Goal: Task Accomplishment & Management: Use online tool/utility

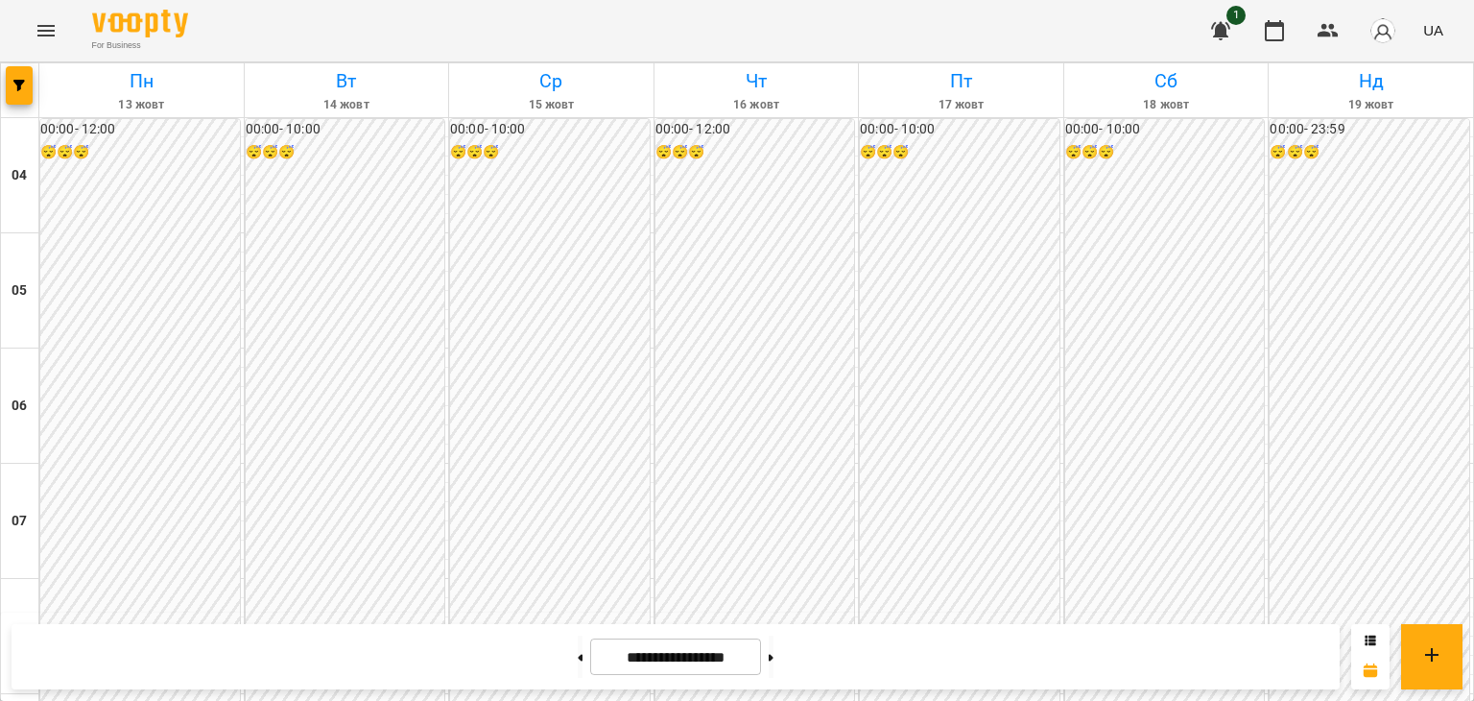
scroll to position [676, 0]
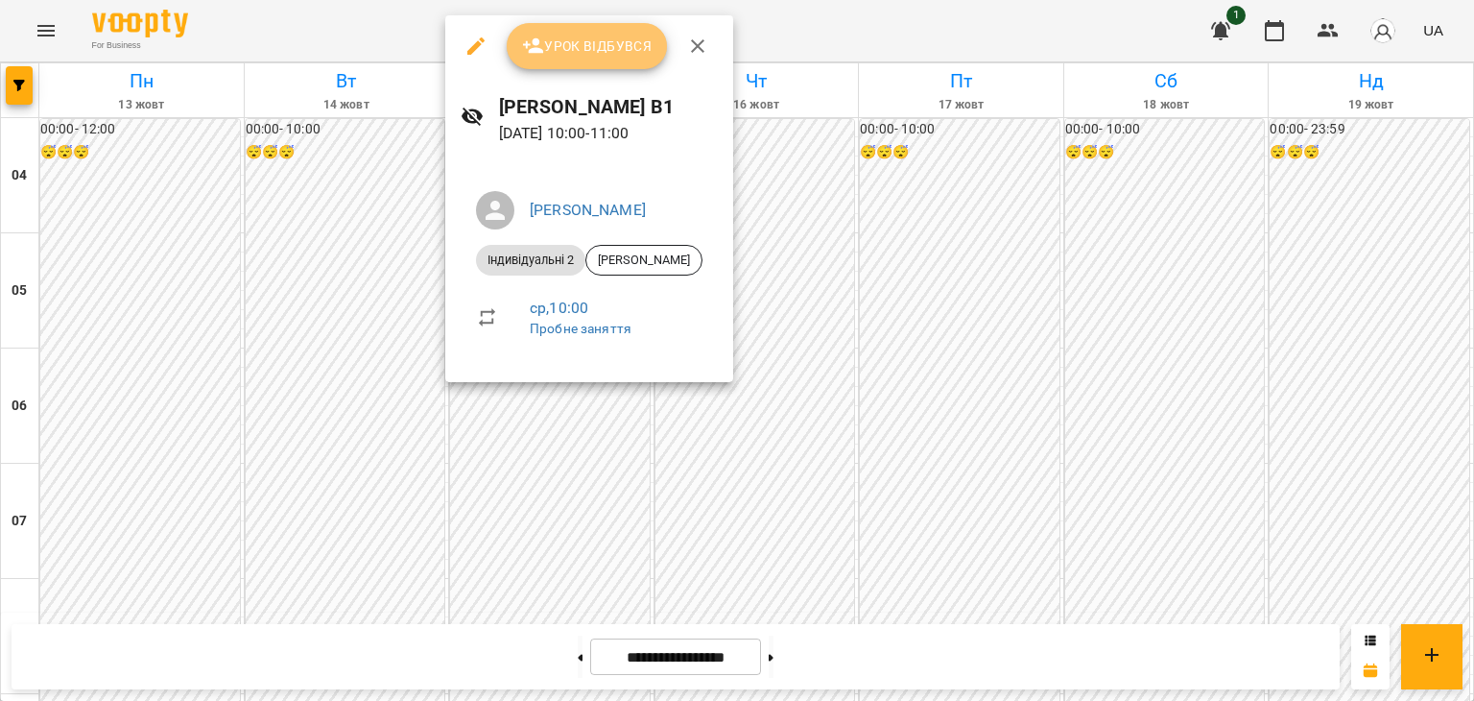
click at [588, 40] on span "Урок відбувся" at bounding box center [587, 46] width 131 height 23
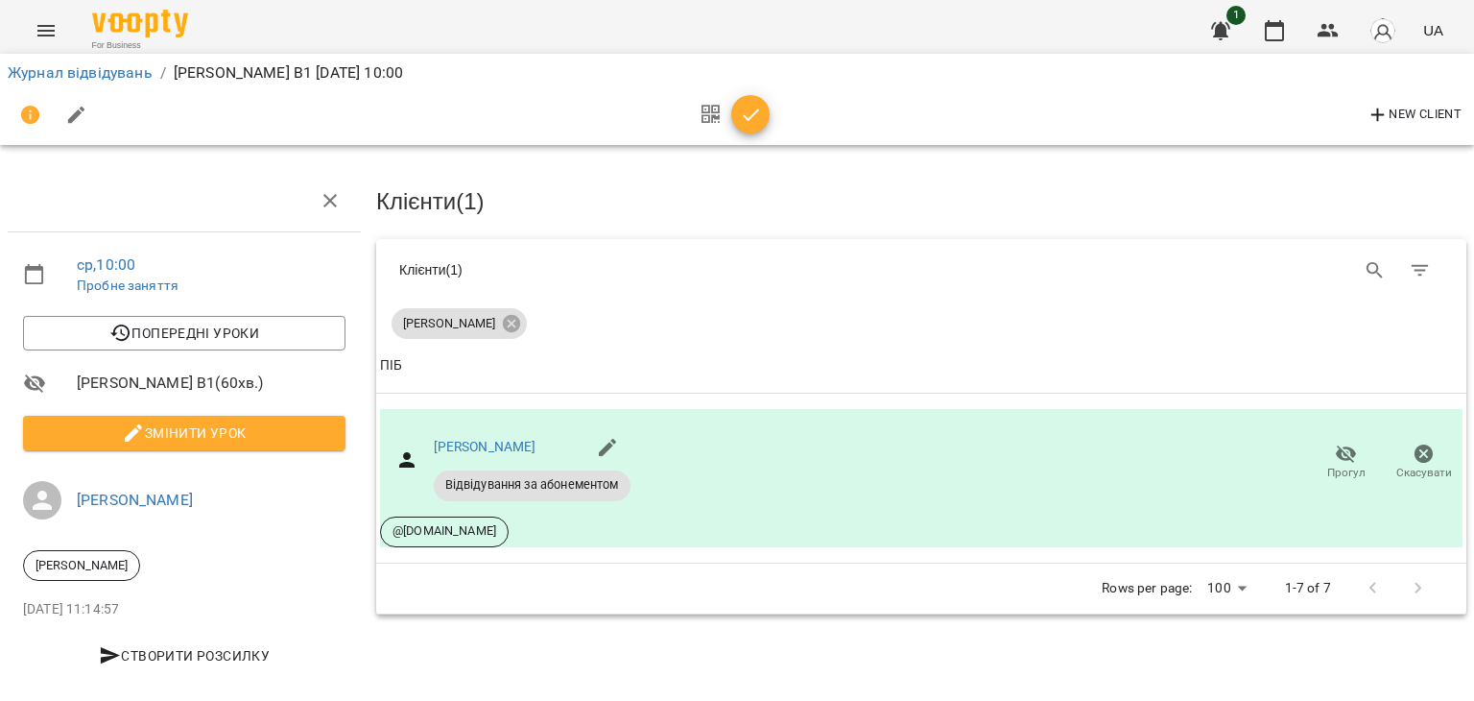
scroll to position [16, 0]
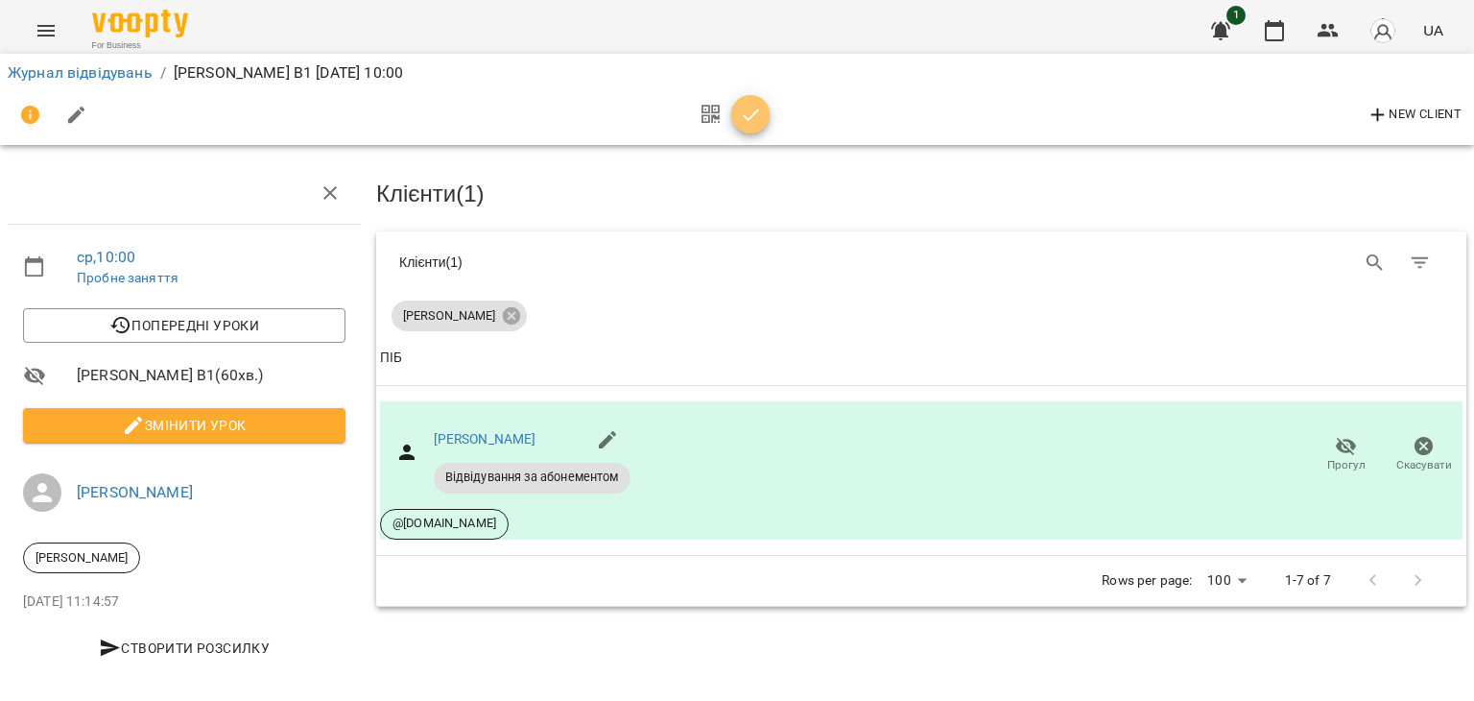
click at [750, 116] on icon "button" at bounding box center [751, 114] width 16 height 12
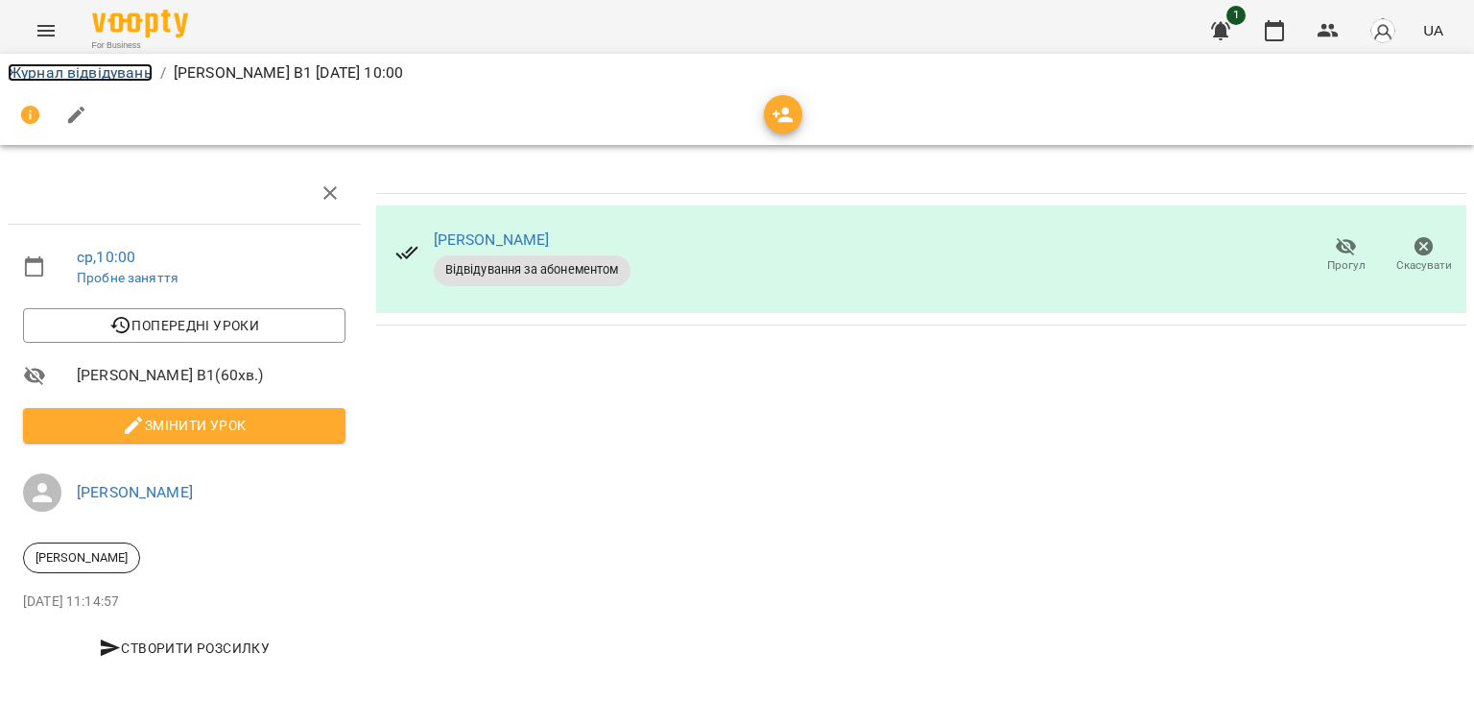
click at [104, 78] on link "Журнал відвідувань" at bounding box center [80, 72] width 145 height 18
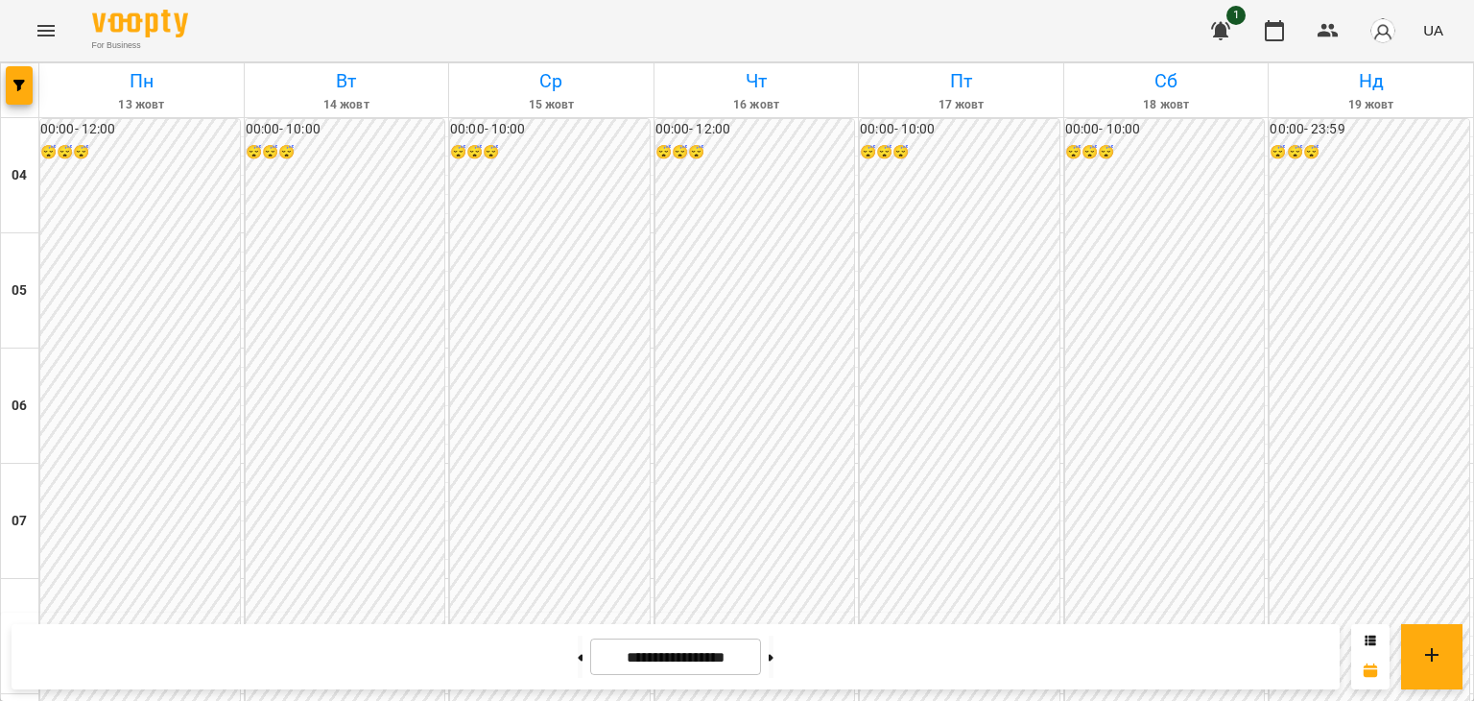
scroll to position [612, 0]
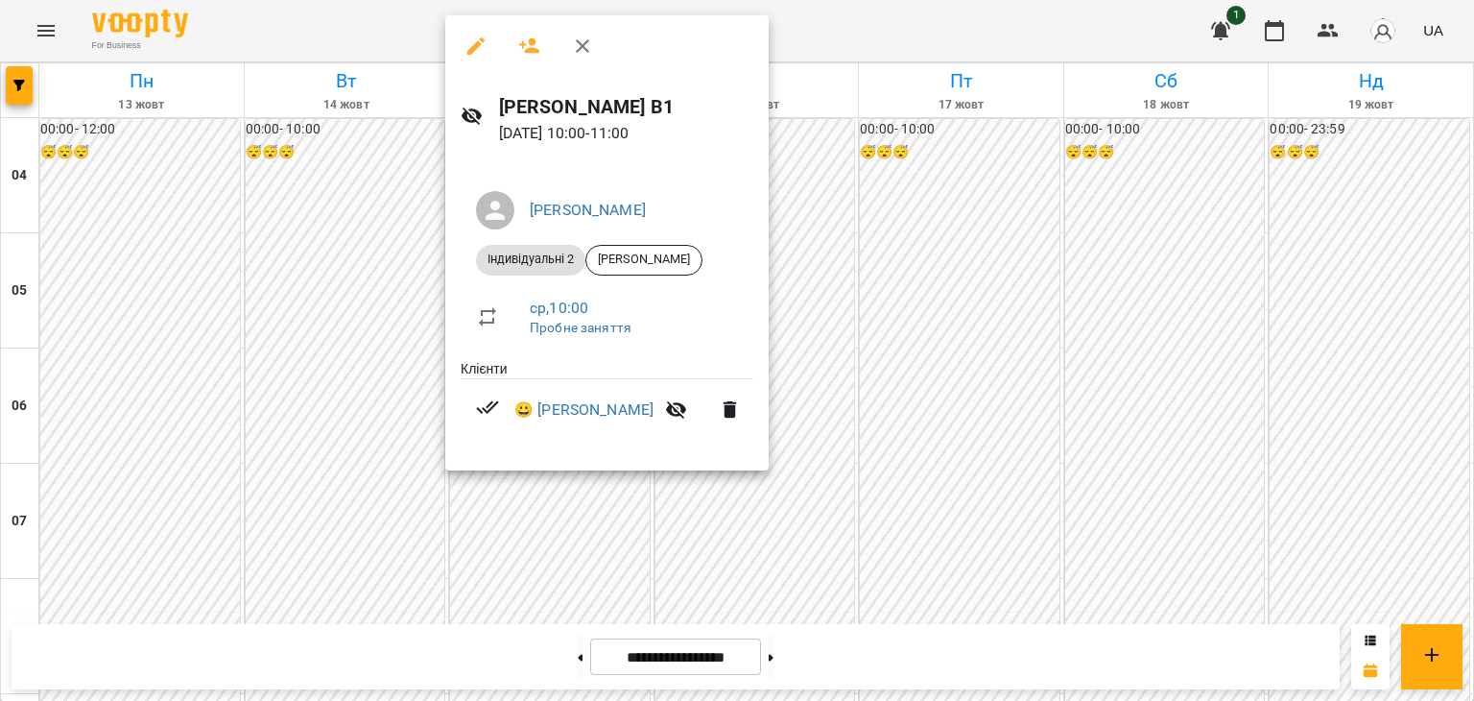
click at [387, 277] on div at bounding box center [737, 350] width 1474 height 701
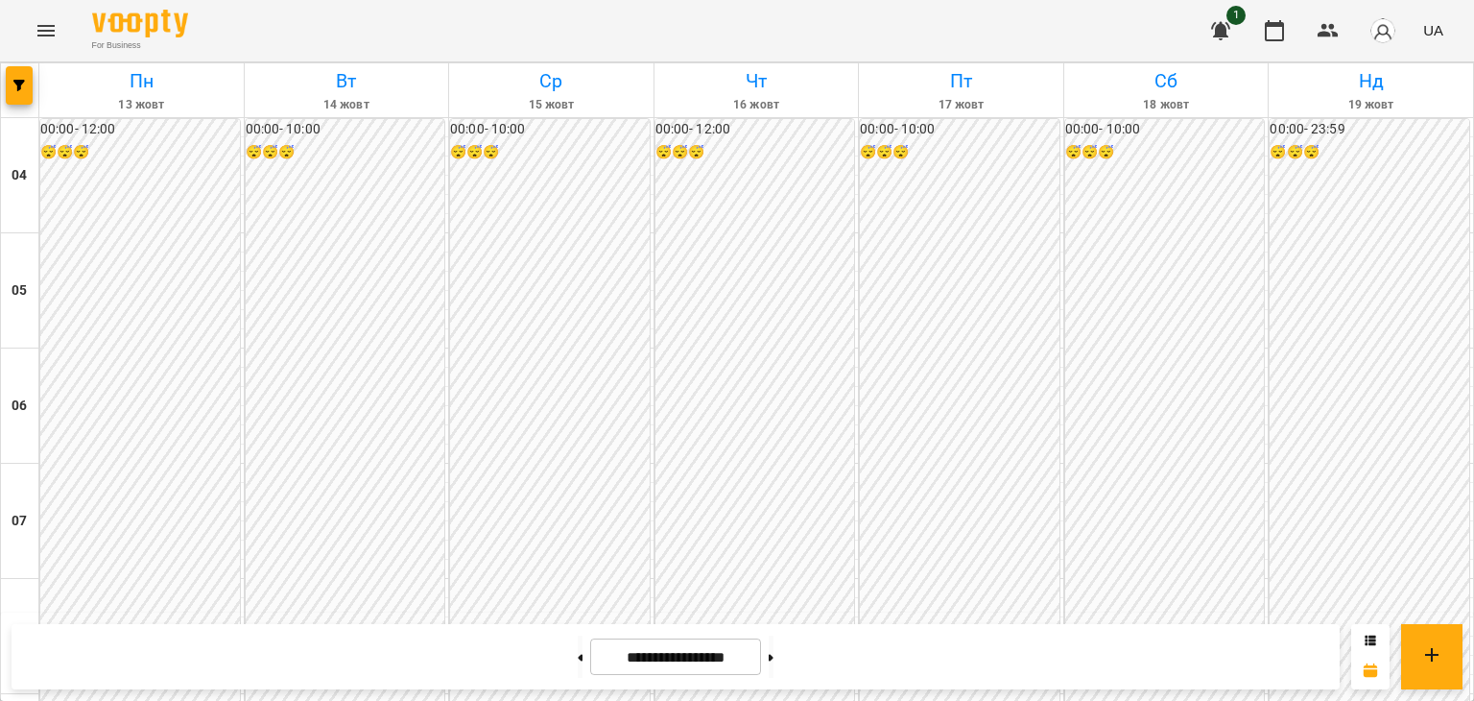
scroll to position [645, 0]
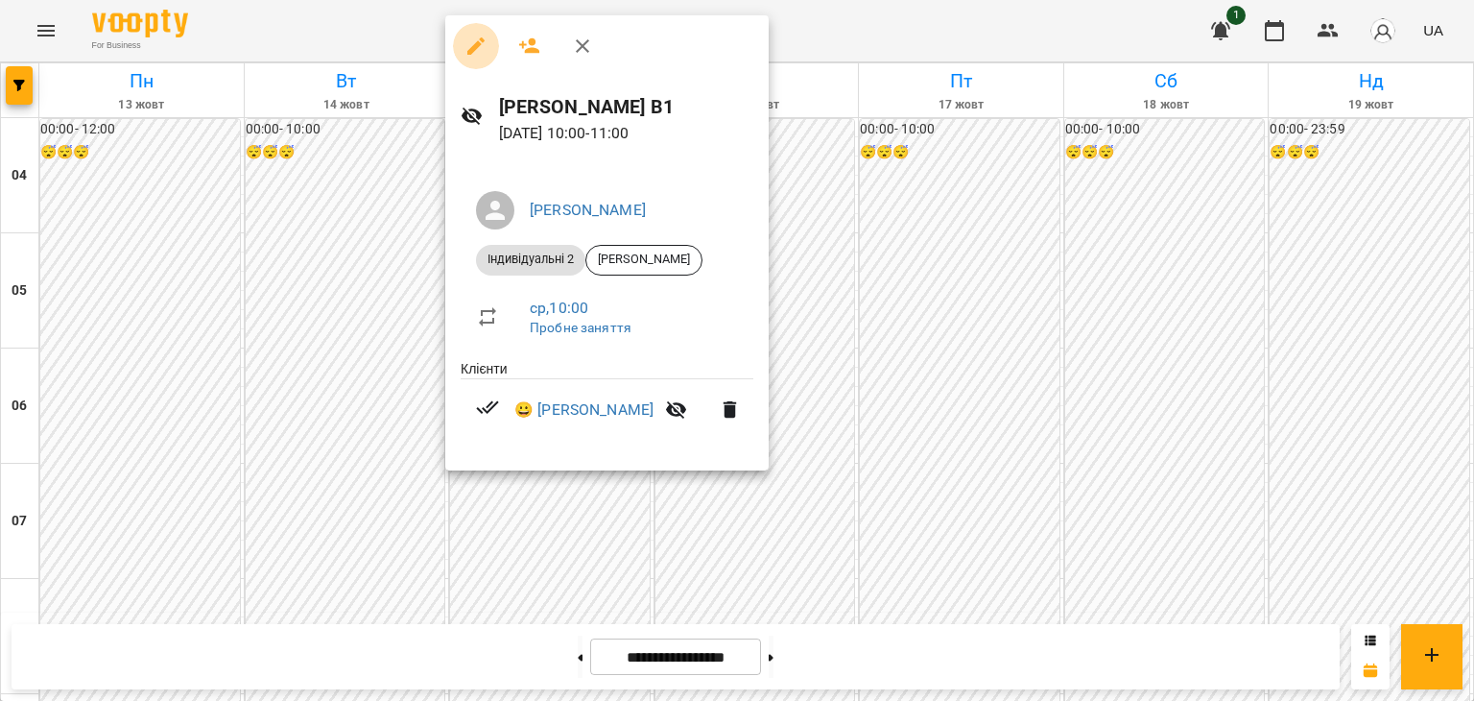
click at [476, 48] on icon "button" at bounding box center [475, 45] width 17 height 17
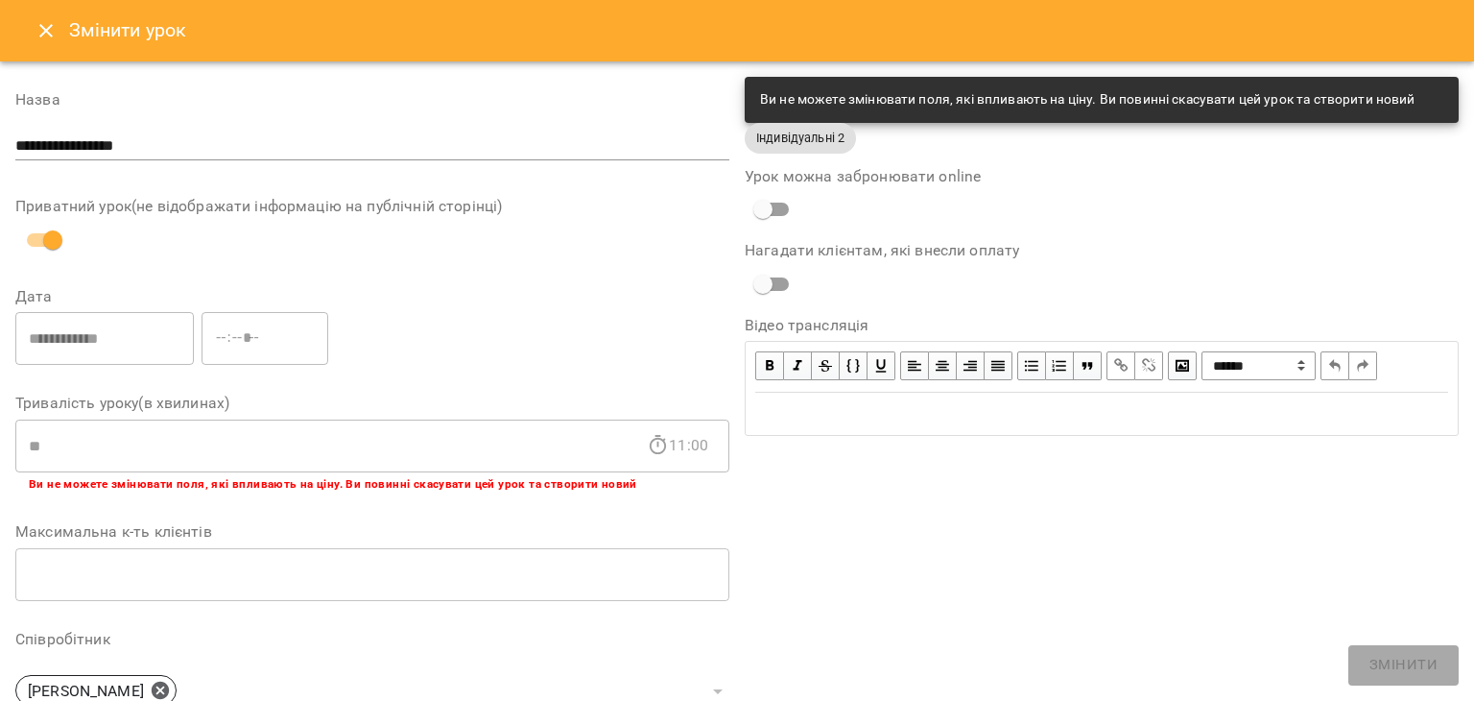
click at [46, 25] on icon "Close" at bounding box center [46, 30] width 23 height 23
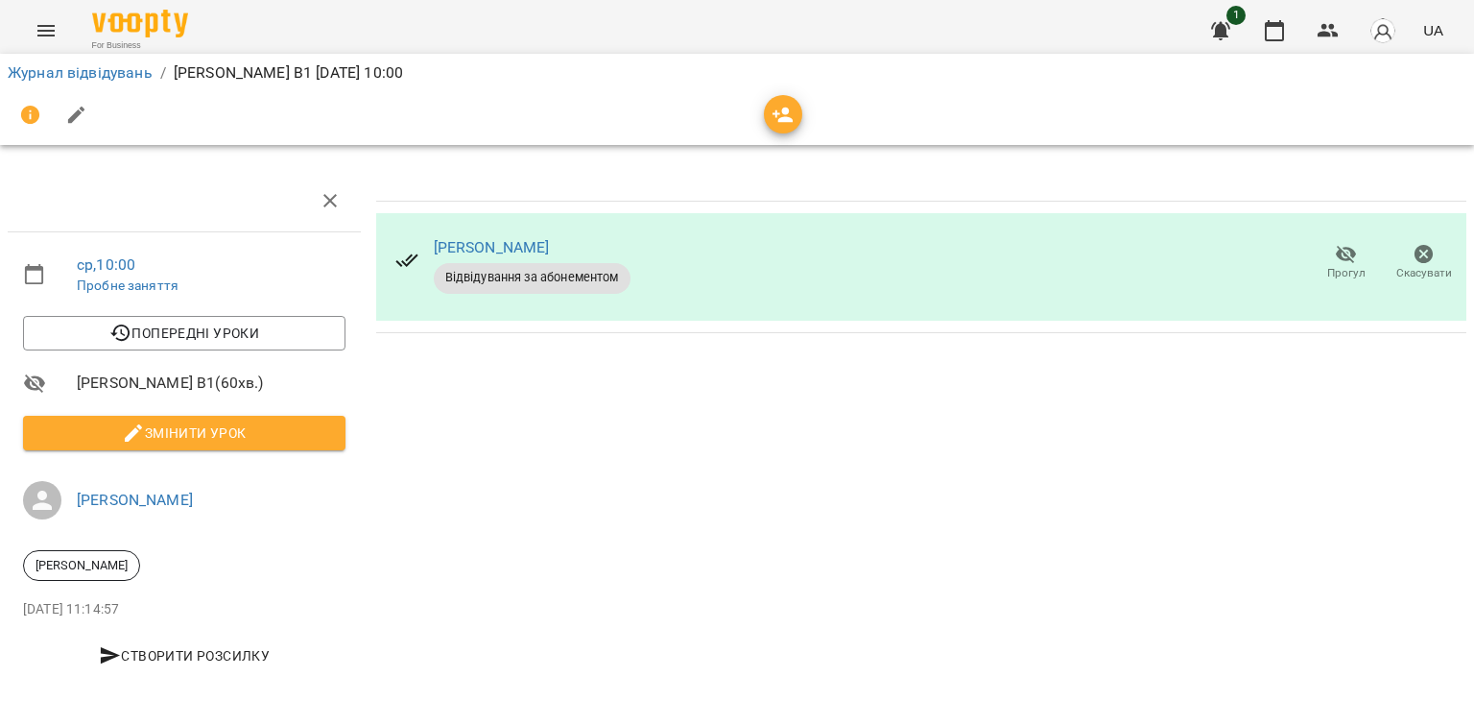
scroll to position [16, 0]
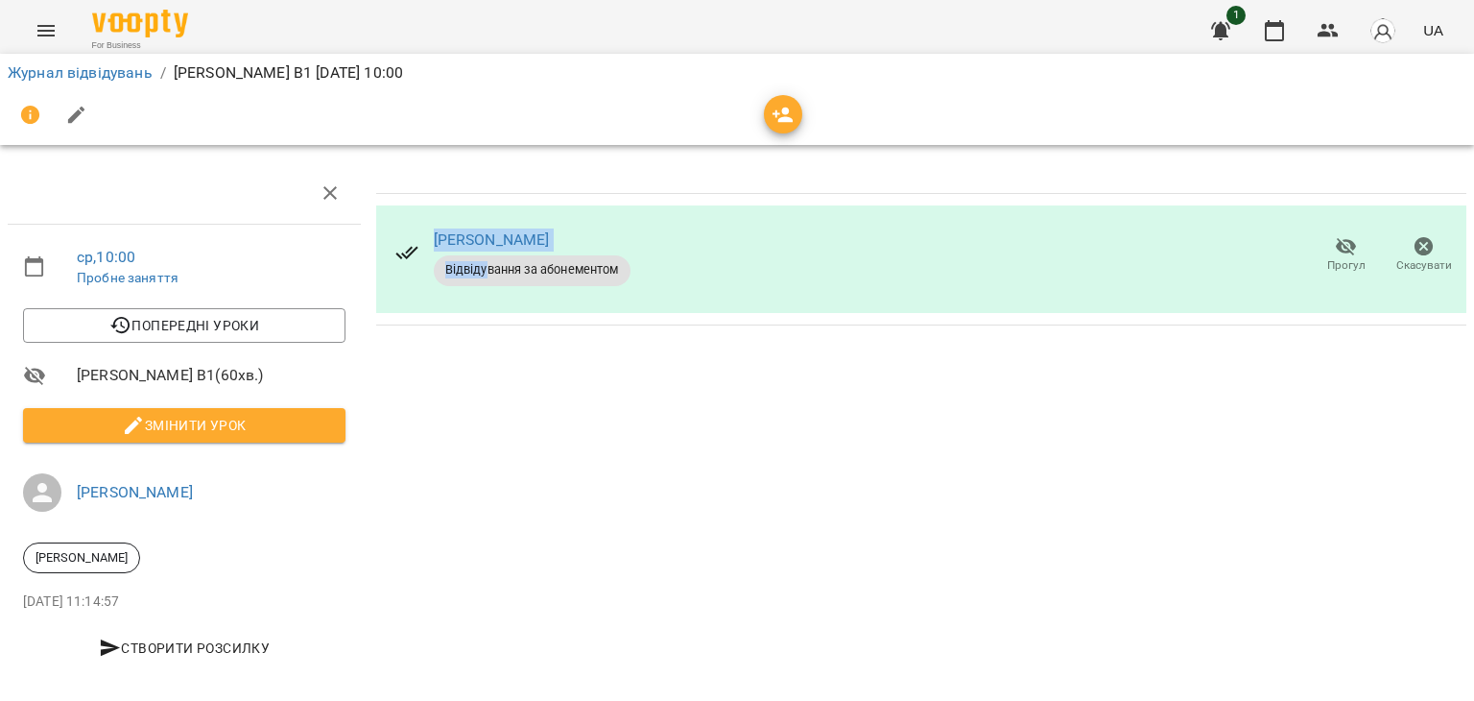
drag, startPoint x: 407, startPoint y: 229, endPoint x: 502, endPoint y: 277, distance: 106.5
click at [502, 277] on div "[PERSON_NAME] Відвідування за абонементом" at bounding box center [513, 255] width 266 height 92
click at [537, 268] on span "Відвідування за абонементом" at bounding box center [532, 269] width 197 height 17
click at [119, 19] on img at bounding box center [140, 24] width 96 height 28
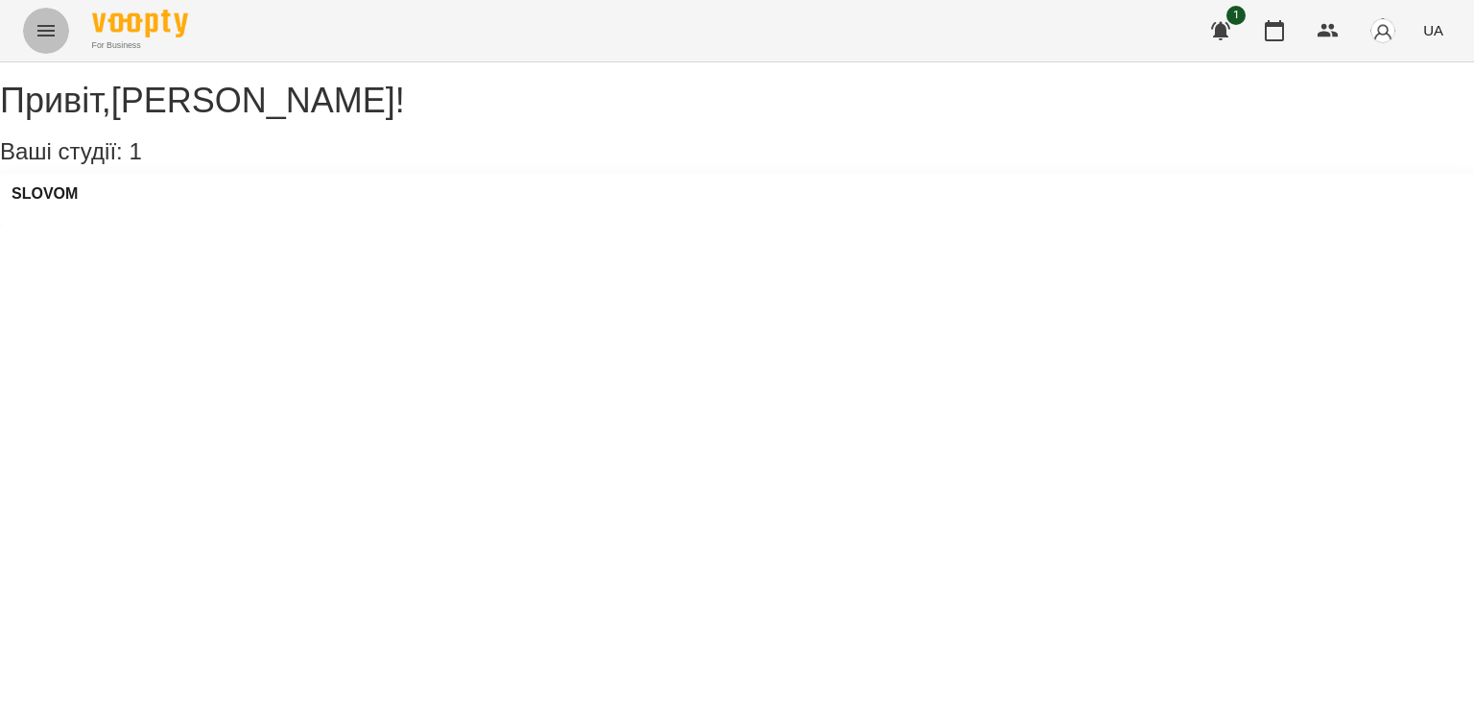
click at [43, 30] on icon "Menu" at bounding box center [45, 31] width 17 height 12
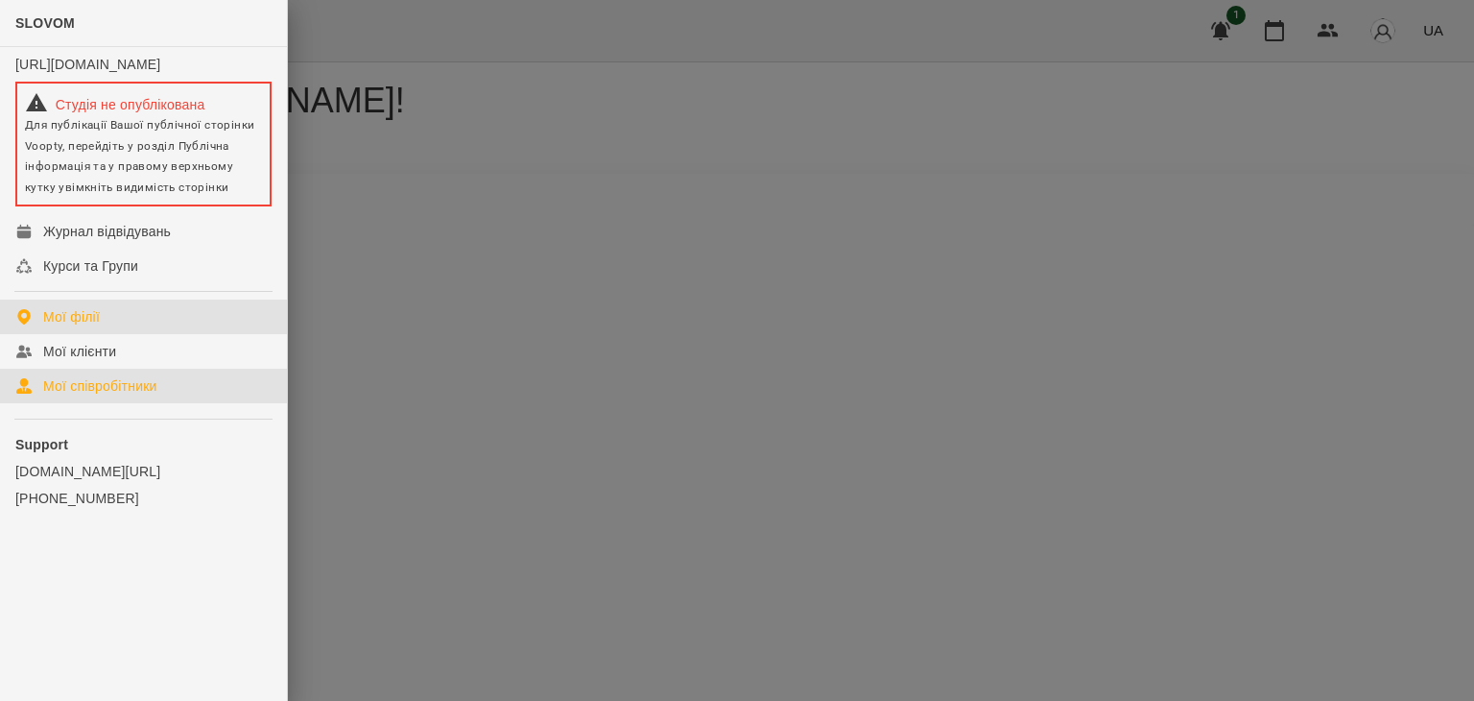
click at [142, 395] on div "Мої співробітники" at bounding box center [100, 385] width 114 height 19
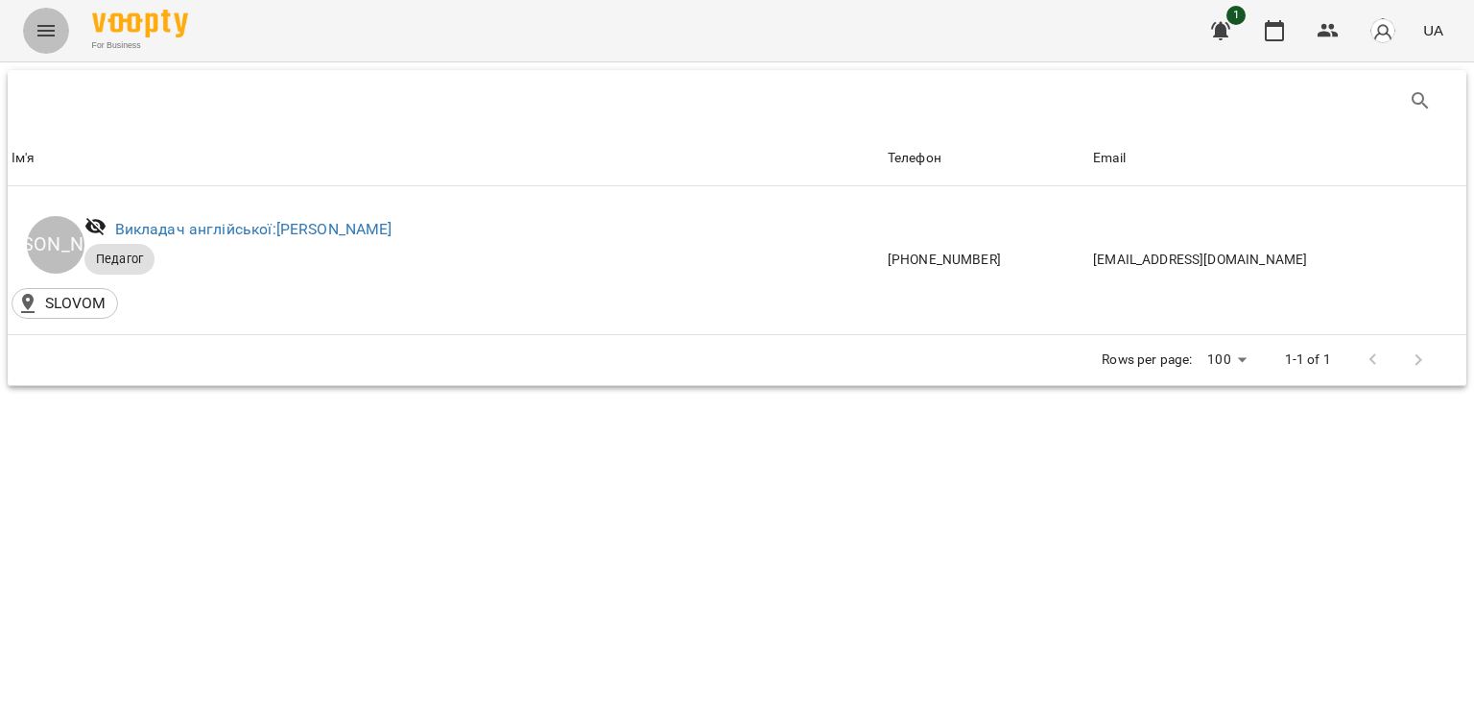
click at [55, 21] on icon "Menu" at bounding box center [46, 30] width 23 height 23
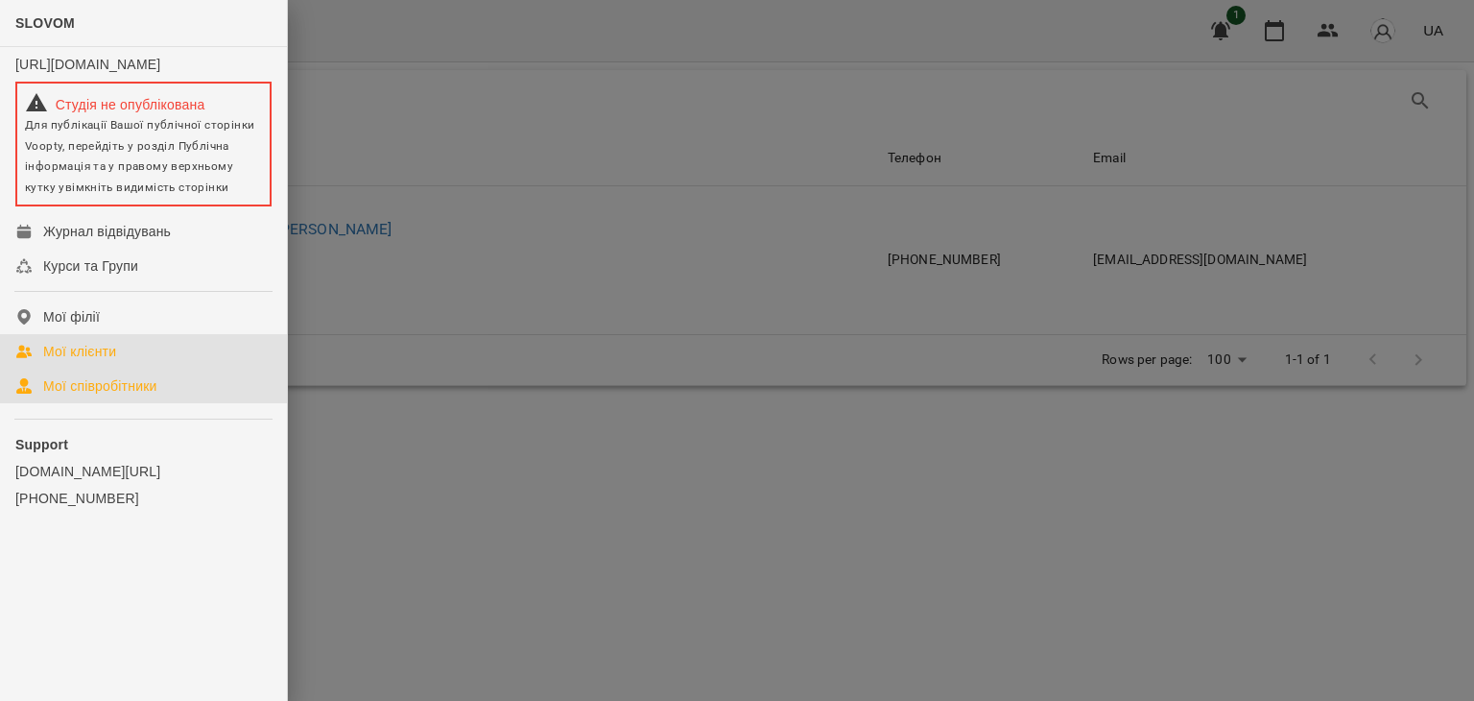
click at [160, 369] on link "Мої клієнти" at bounding box center [143, 351] width 287 height 35
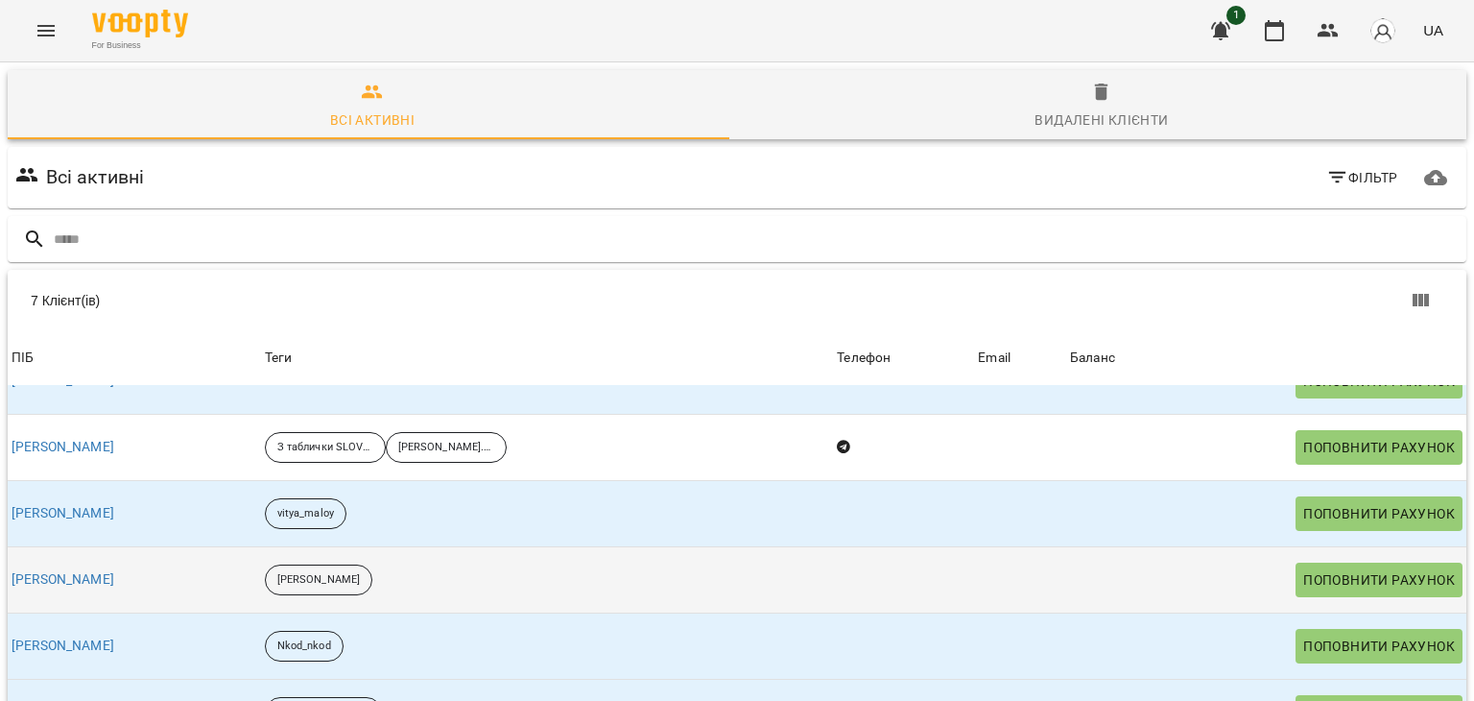
scroll to position [36, 0]
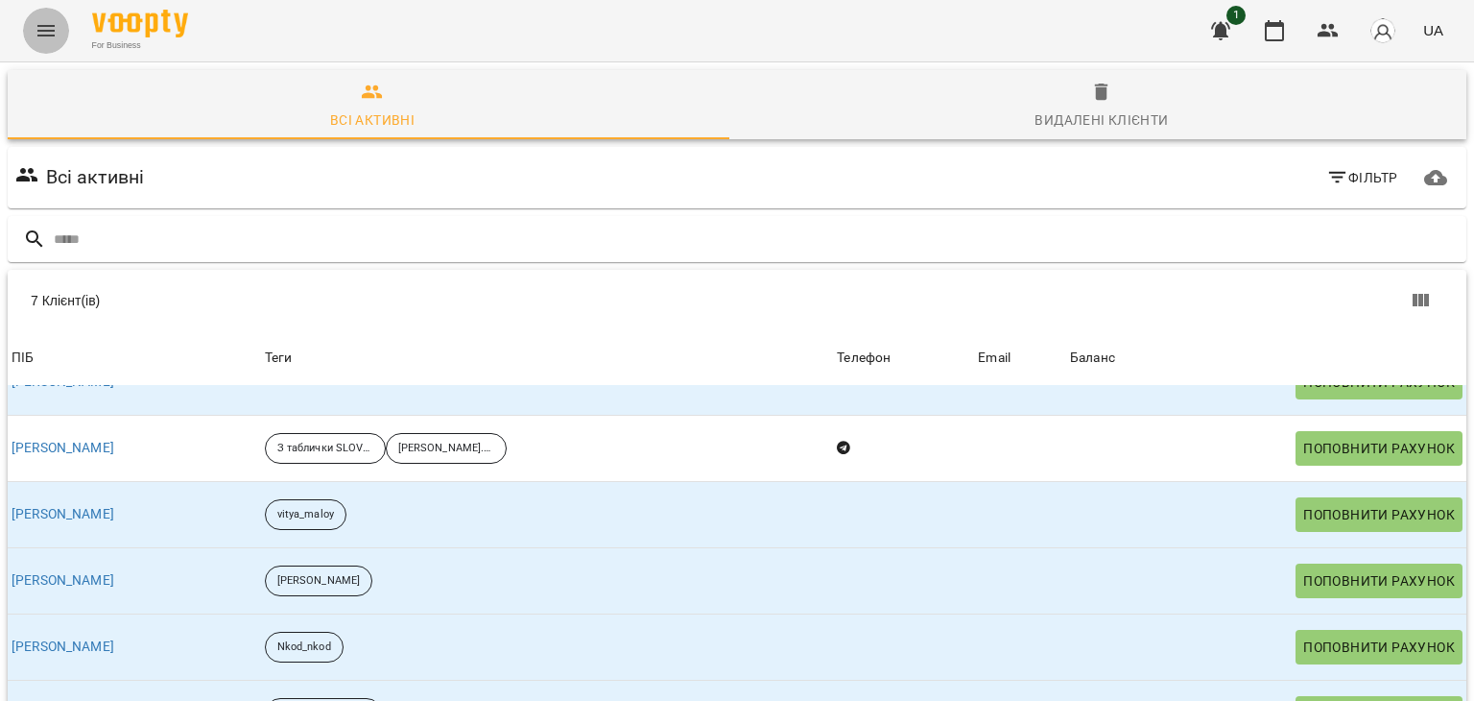
click at [44, 18] on button "Menu" at bounding box center [46, 31] width 46 height 46
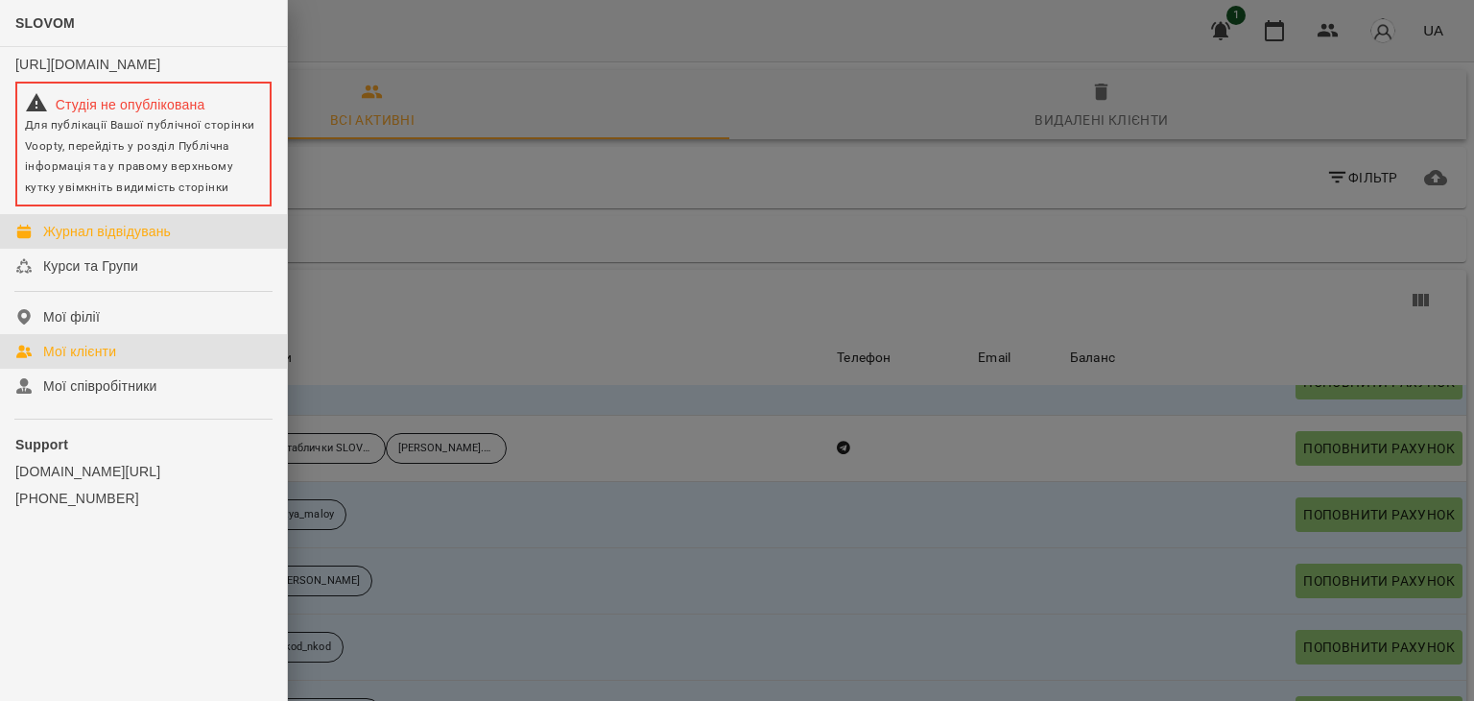
click at [119, 241] on div "Журнал відвідувань" at bounding box center [107, 231] width 128 height 19
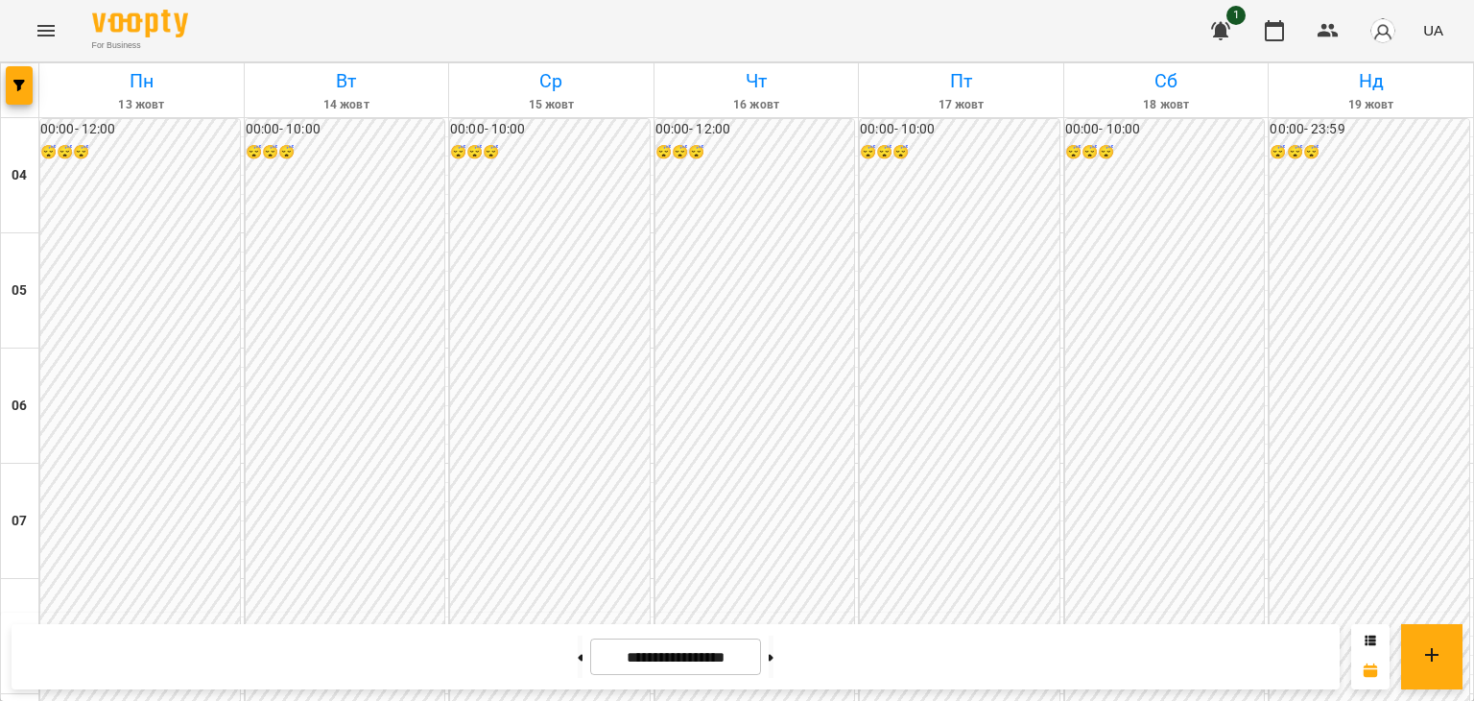
scroll to position [891, 0]
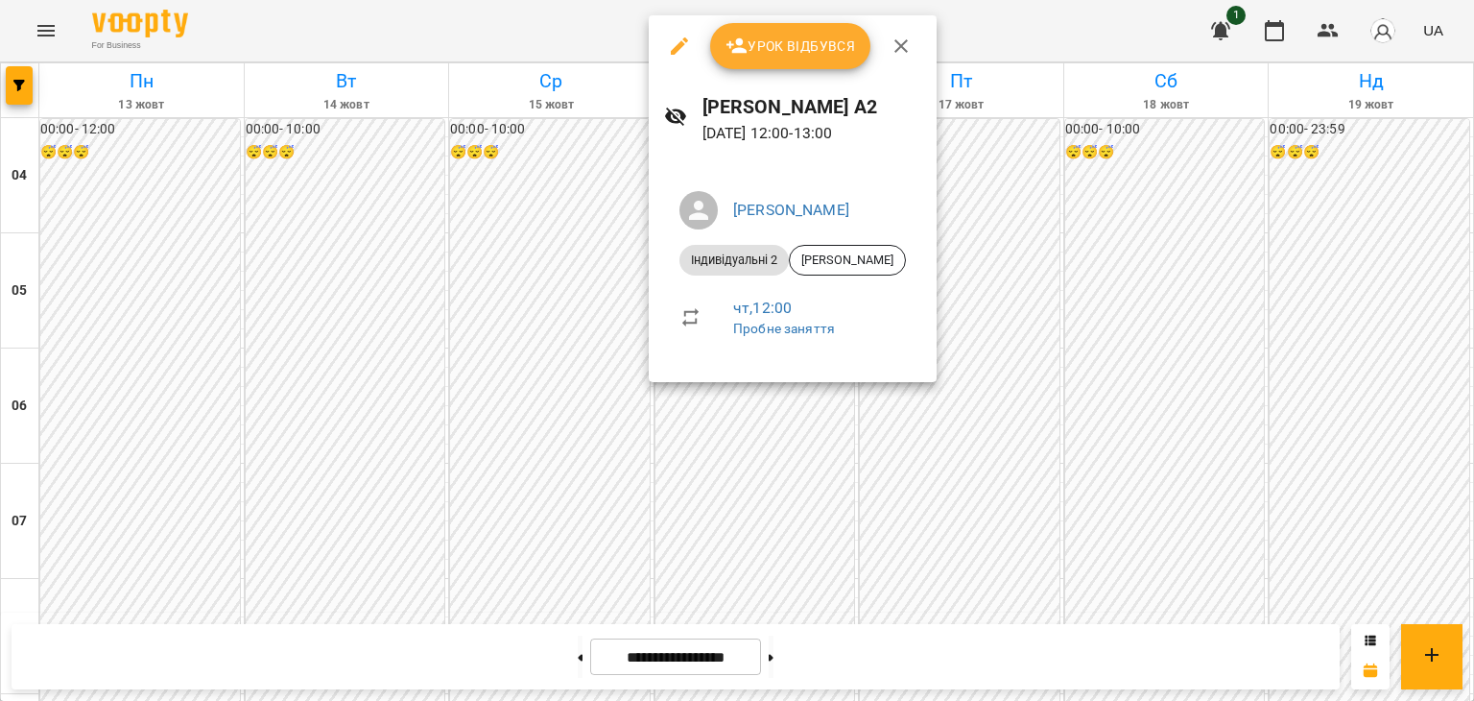
click at [541, 457] on div at bounding box center [737, 350] width 1474 height 701
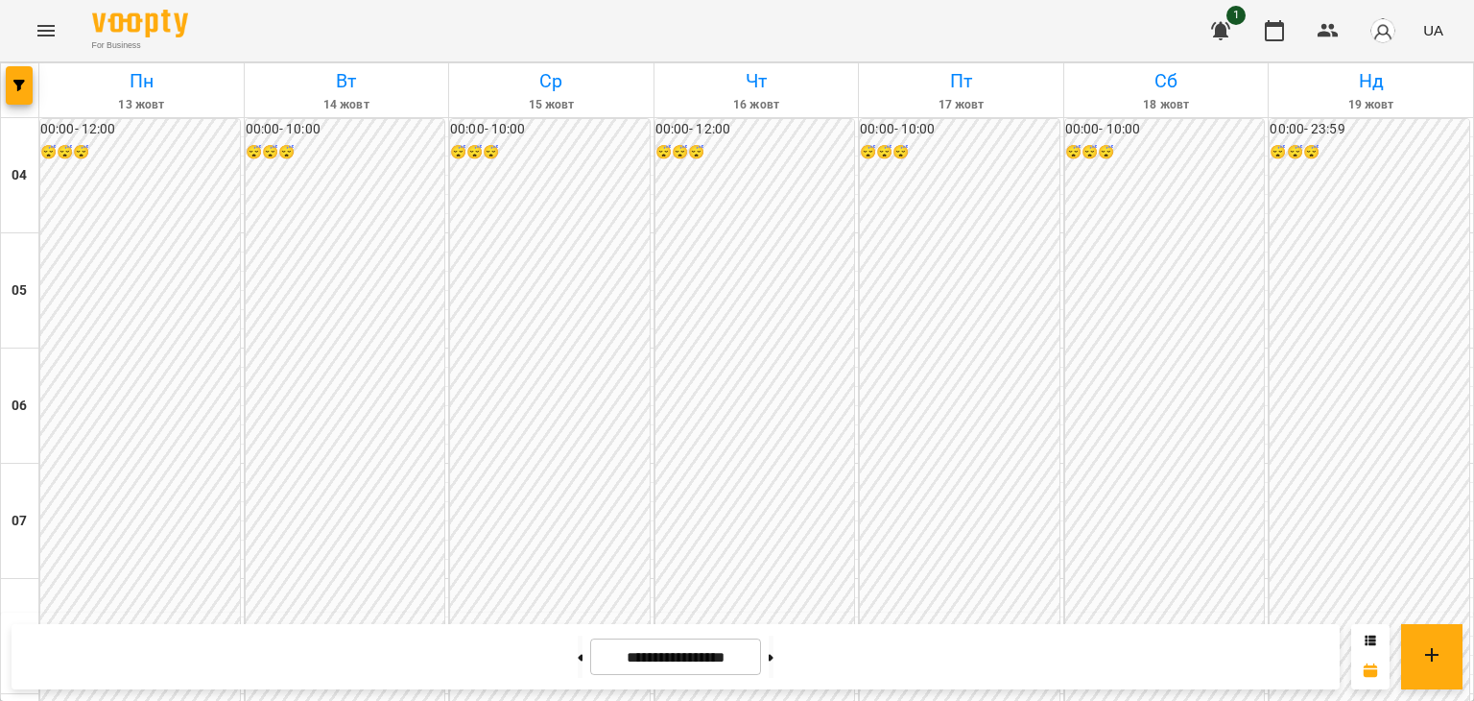
scroll to position [532, 0]
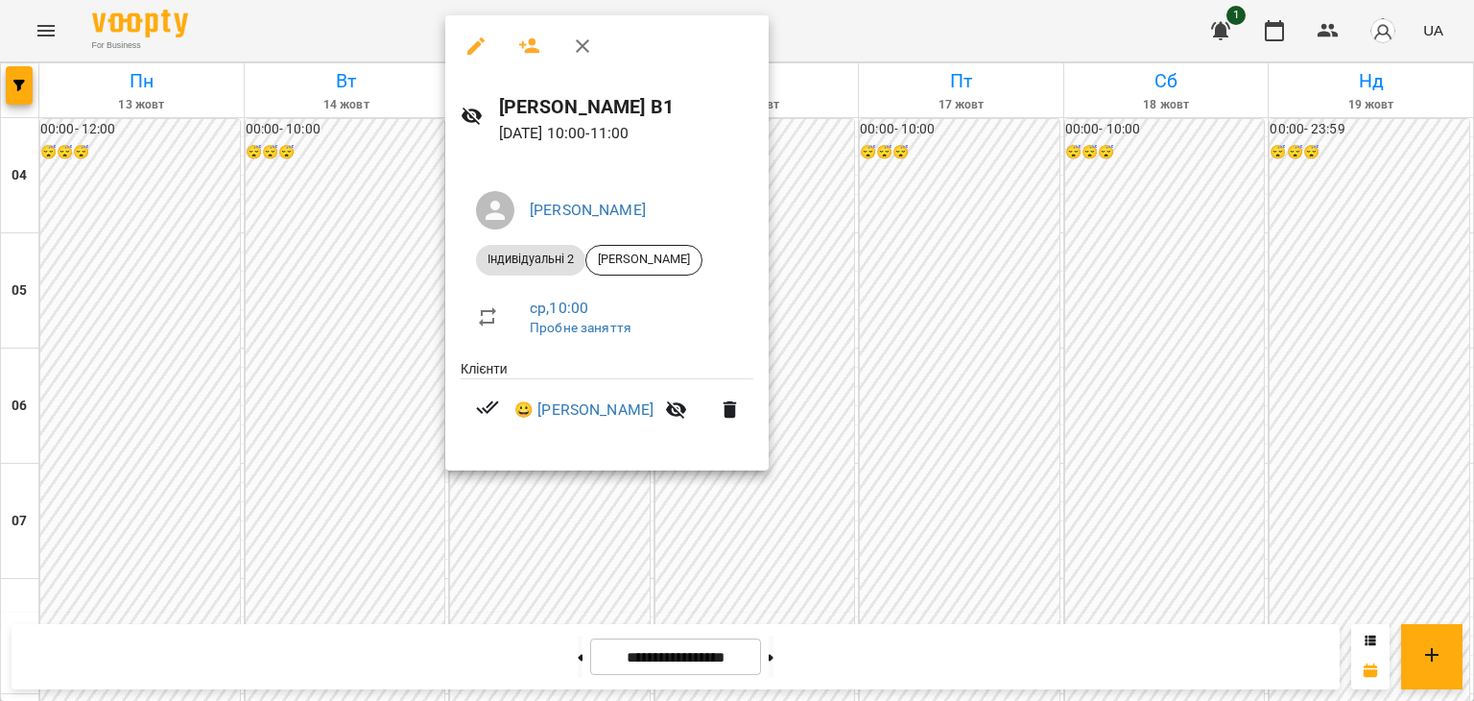
click at [350, 335] on div at bounding box center [737, 350] width 1474 height 701
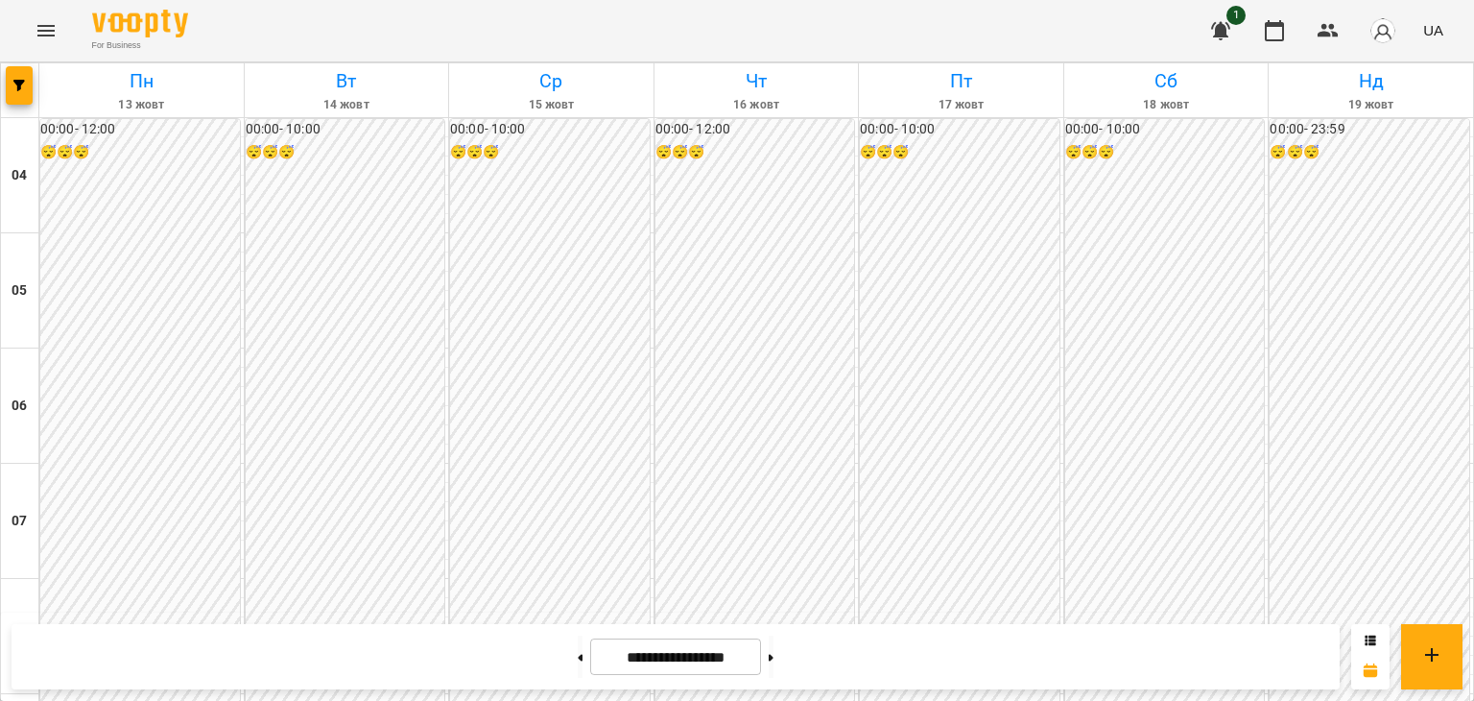
scroll to position [1634, 0]
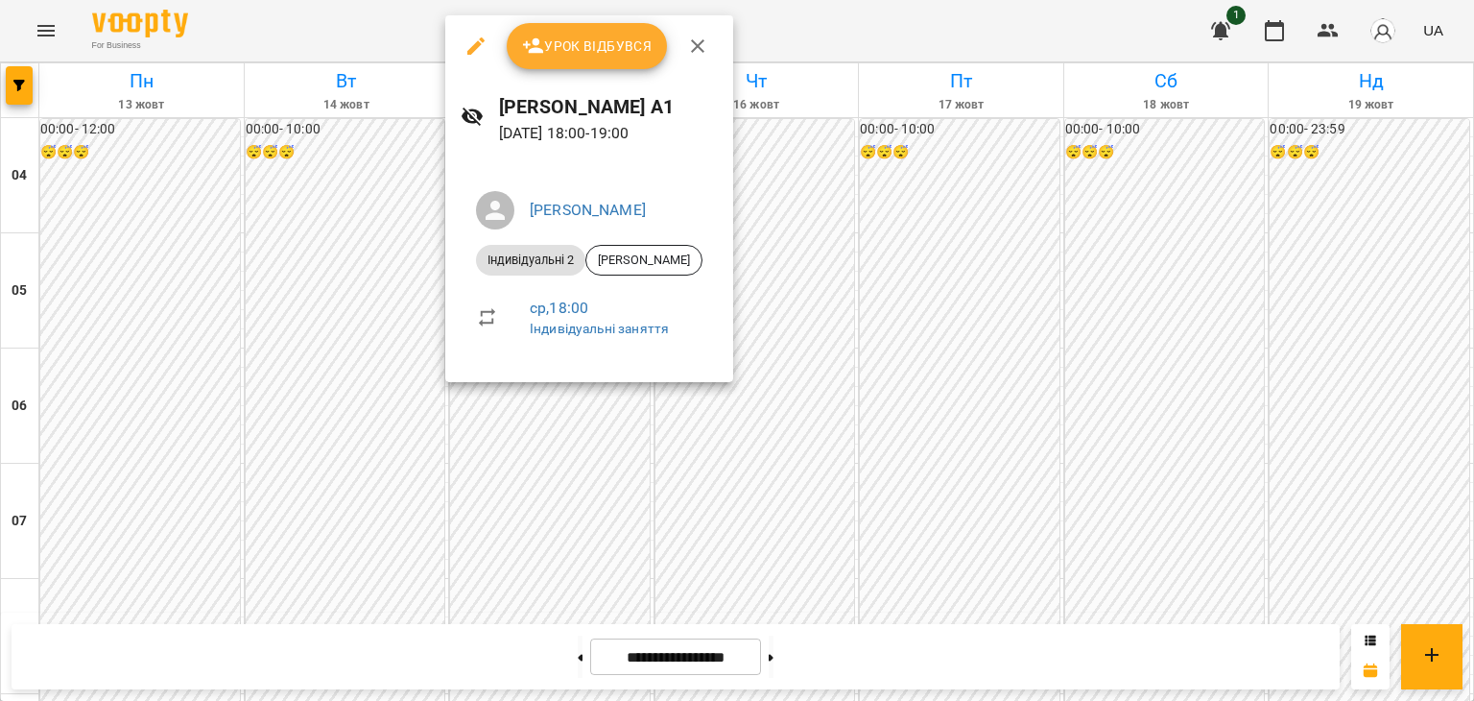
click at [395, 237] on div at bounding box center [737, 350] width 1474 height 701
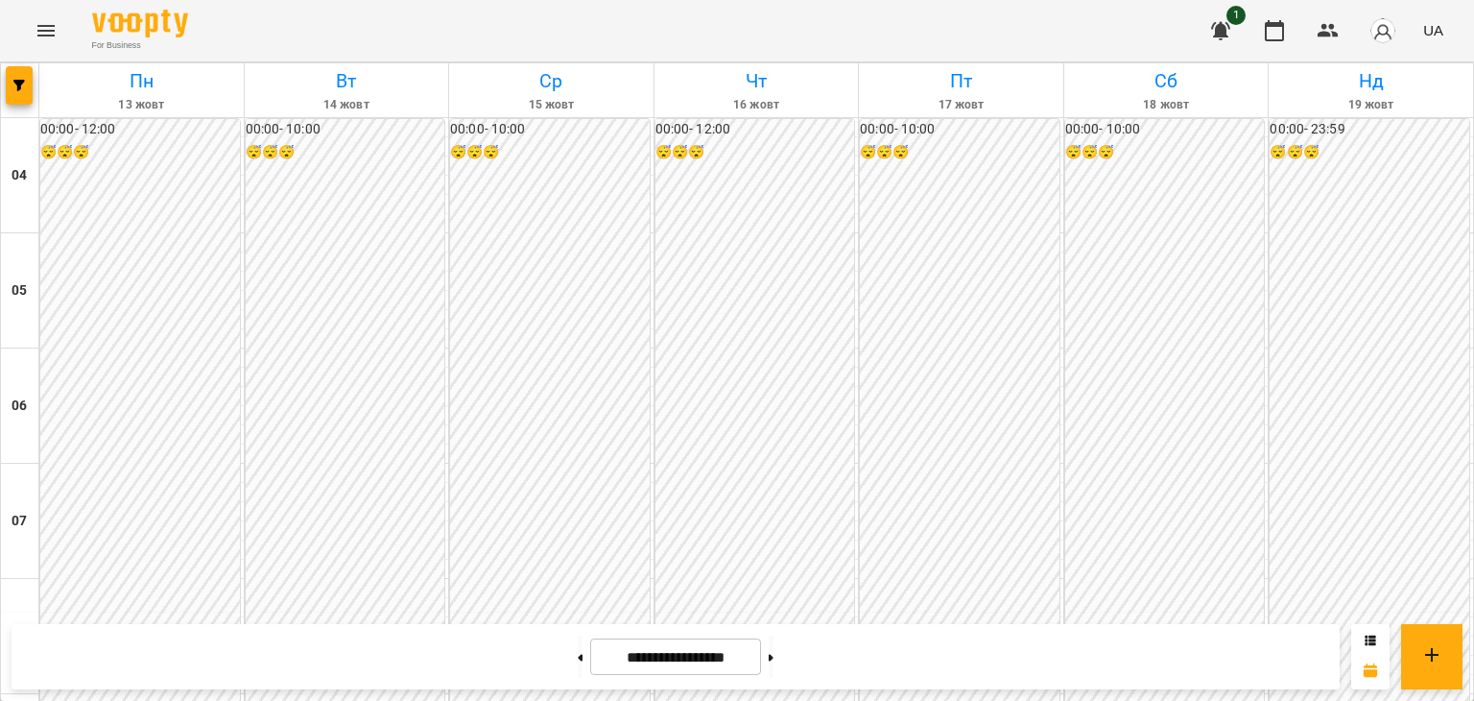
scroll to position [426, 0]
click at [36, 37] on icon "Menu" at bounding box center [46, 30] width 23 height 23
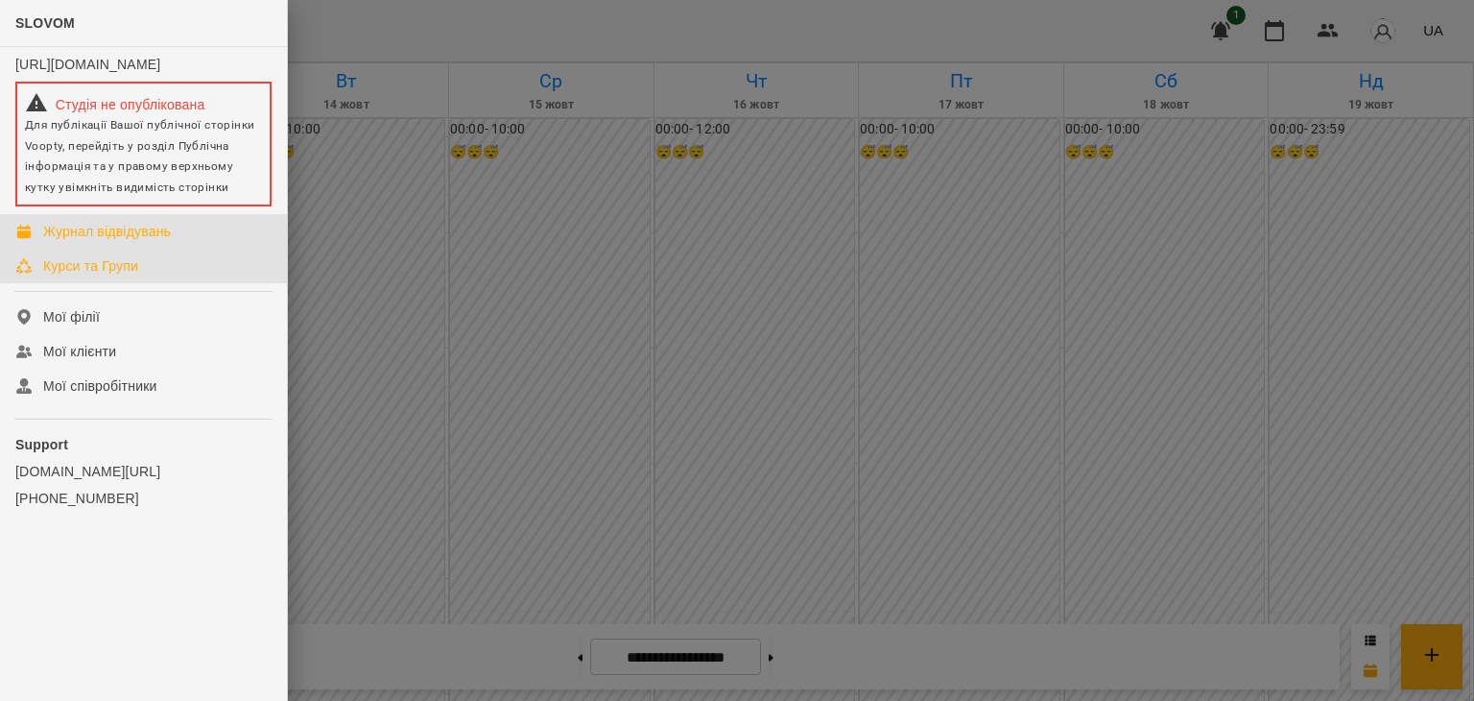
click at [121, 283] on link "Курси та Групи" at bounding box center [143, 266] width 287 height 35
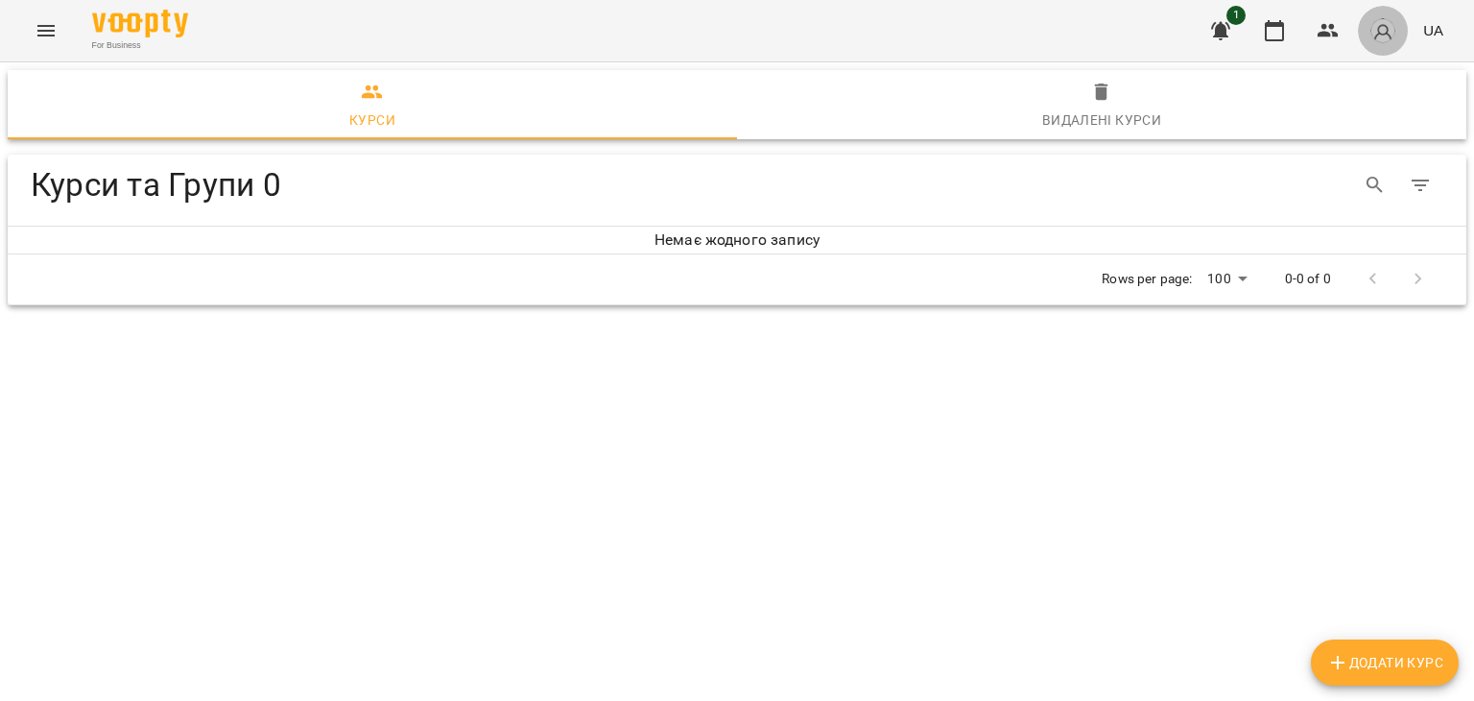
click at [1382, 34] on img "button" at bounding box center [1383, 30] width 27 height 27
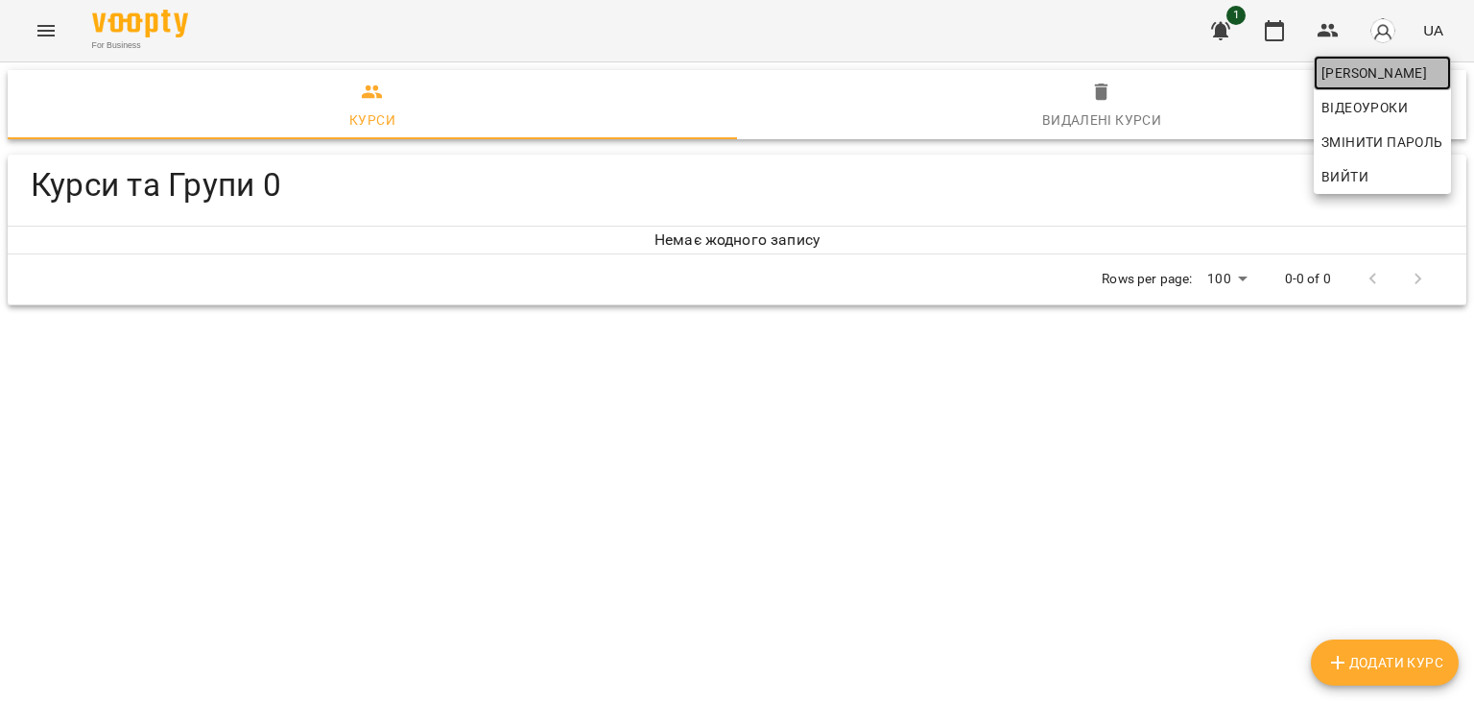
click at [1377, 75] on span "[PERSON_NAME]" at bounding box center [1383, 72] width 122 height 23
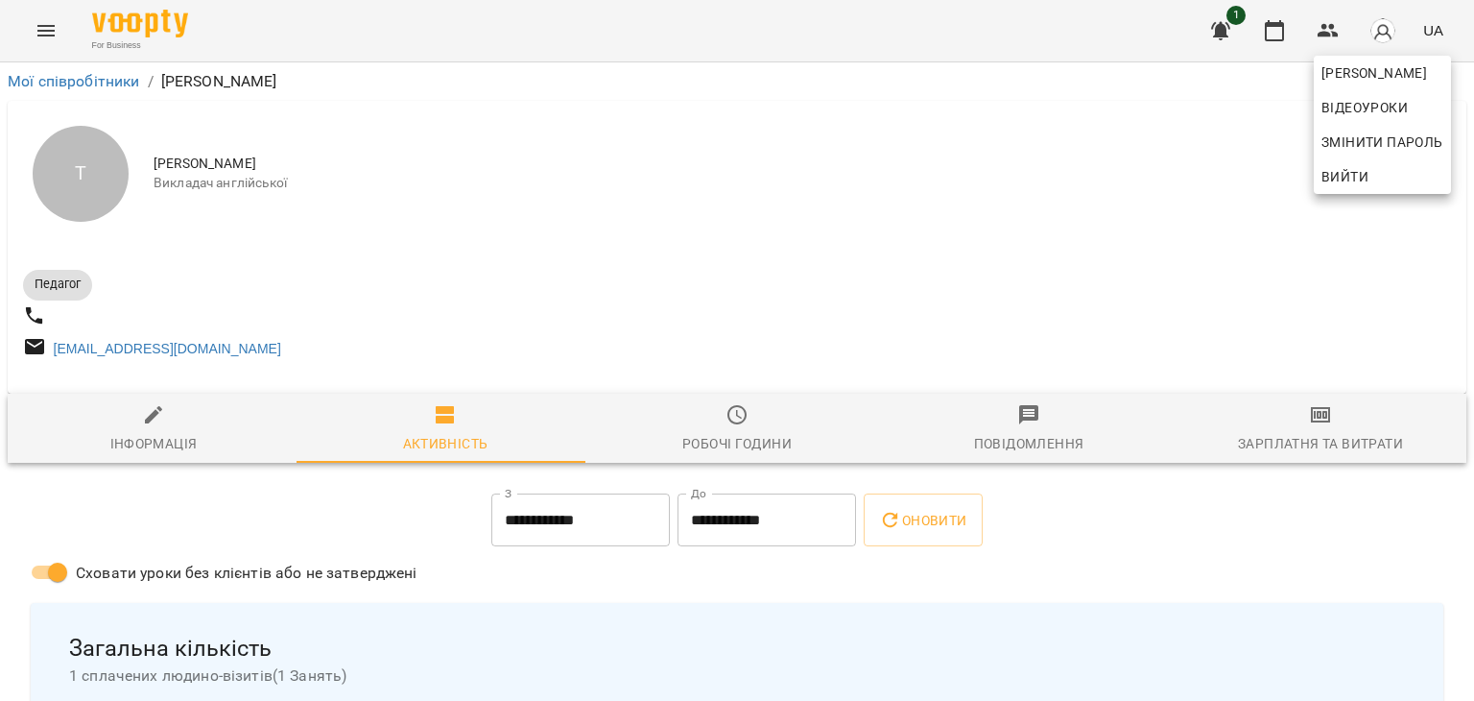
click at [1282, 429] on div at bounding box center [737, 350] width 1474 height 701
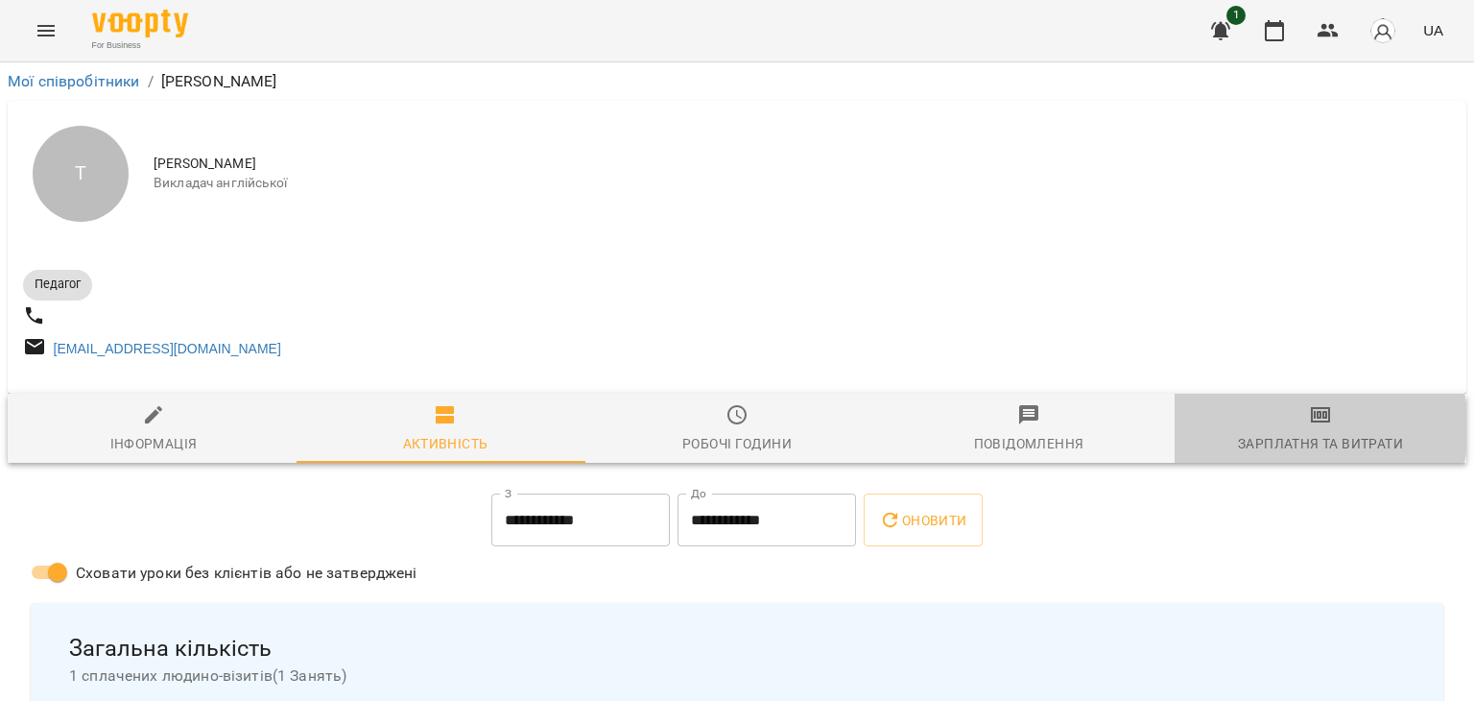
click at [1295, 436] on span "Зарплатня та Витрати" at bounding box center [1320, 429] width 269 height 52
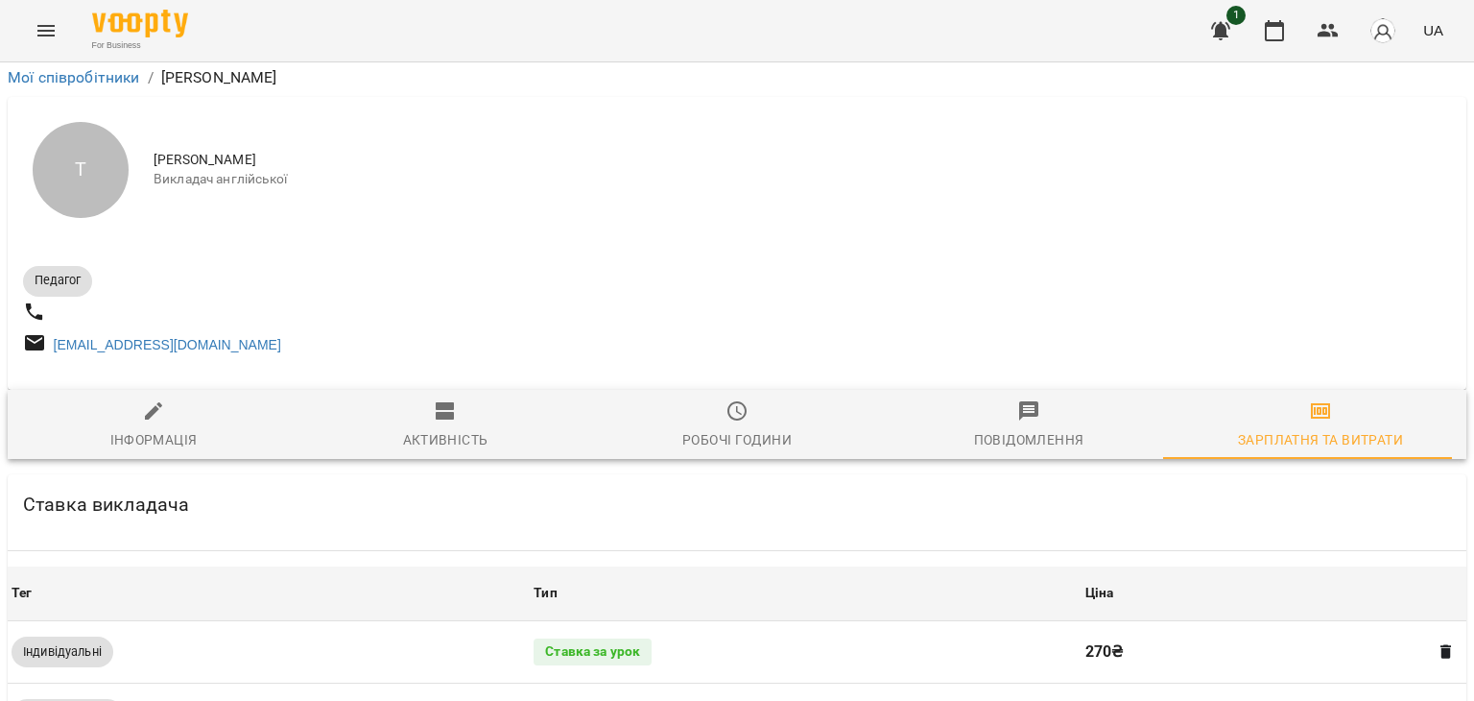
scroll to position [391, 0]
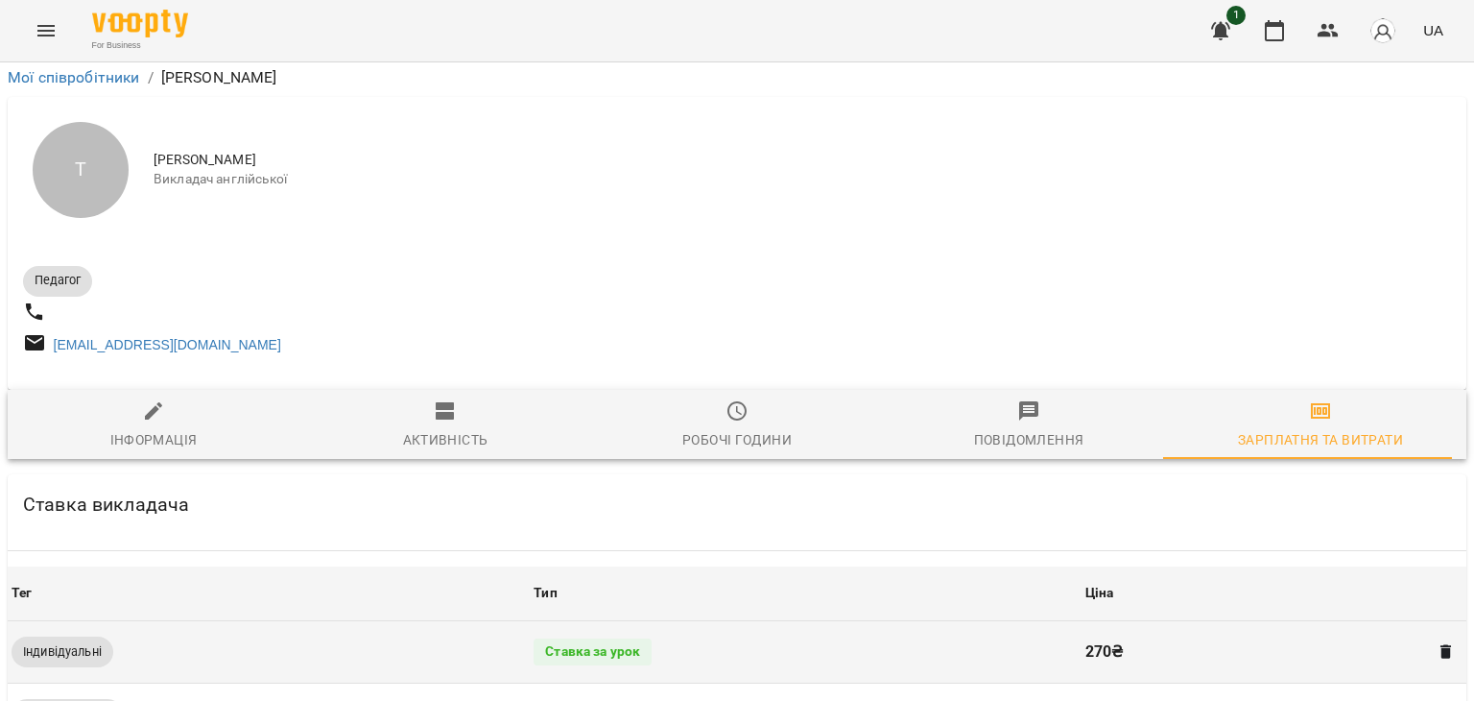
click at [89, 643] on span "Індивідуальні" at bounding box center [63, 651] width 102 height 17
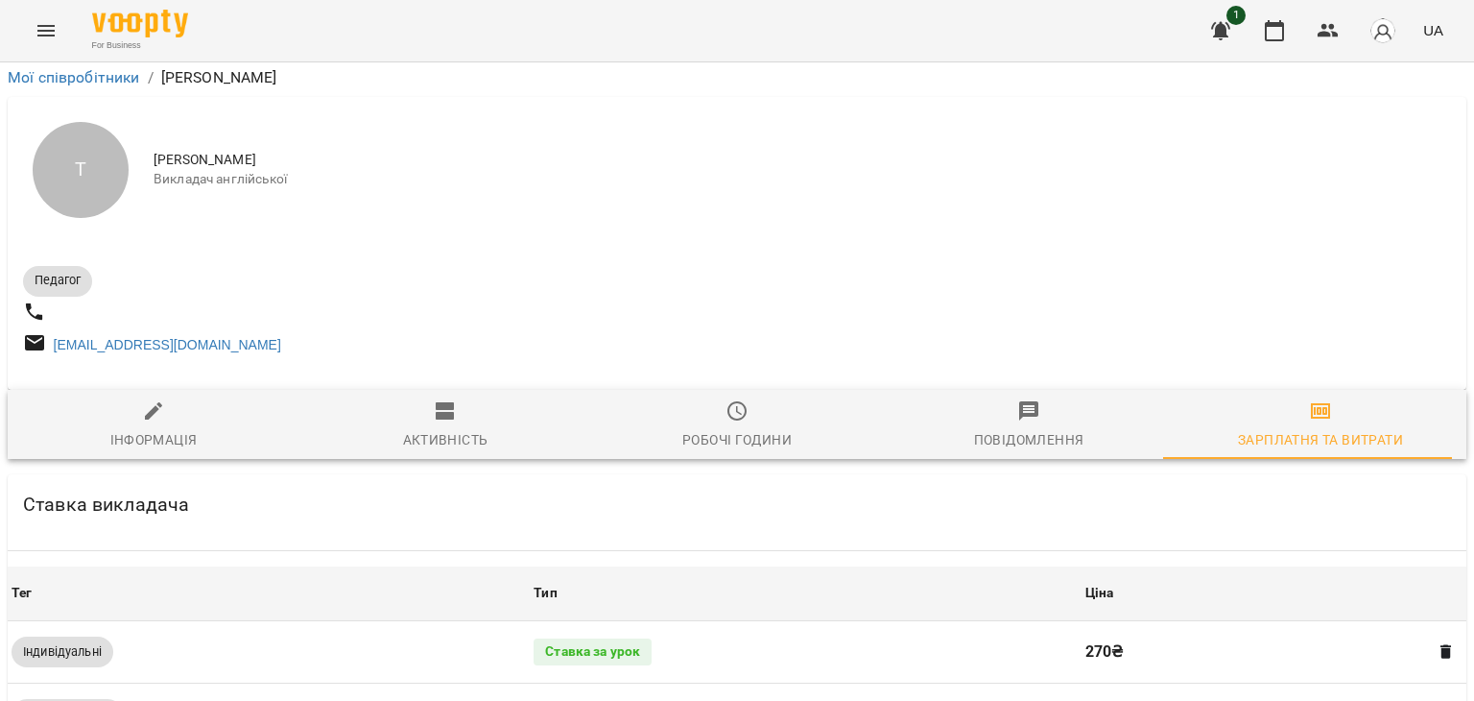
scroll to position [622, 0]
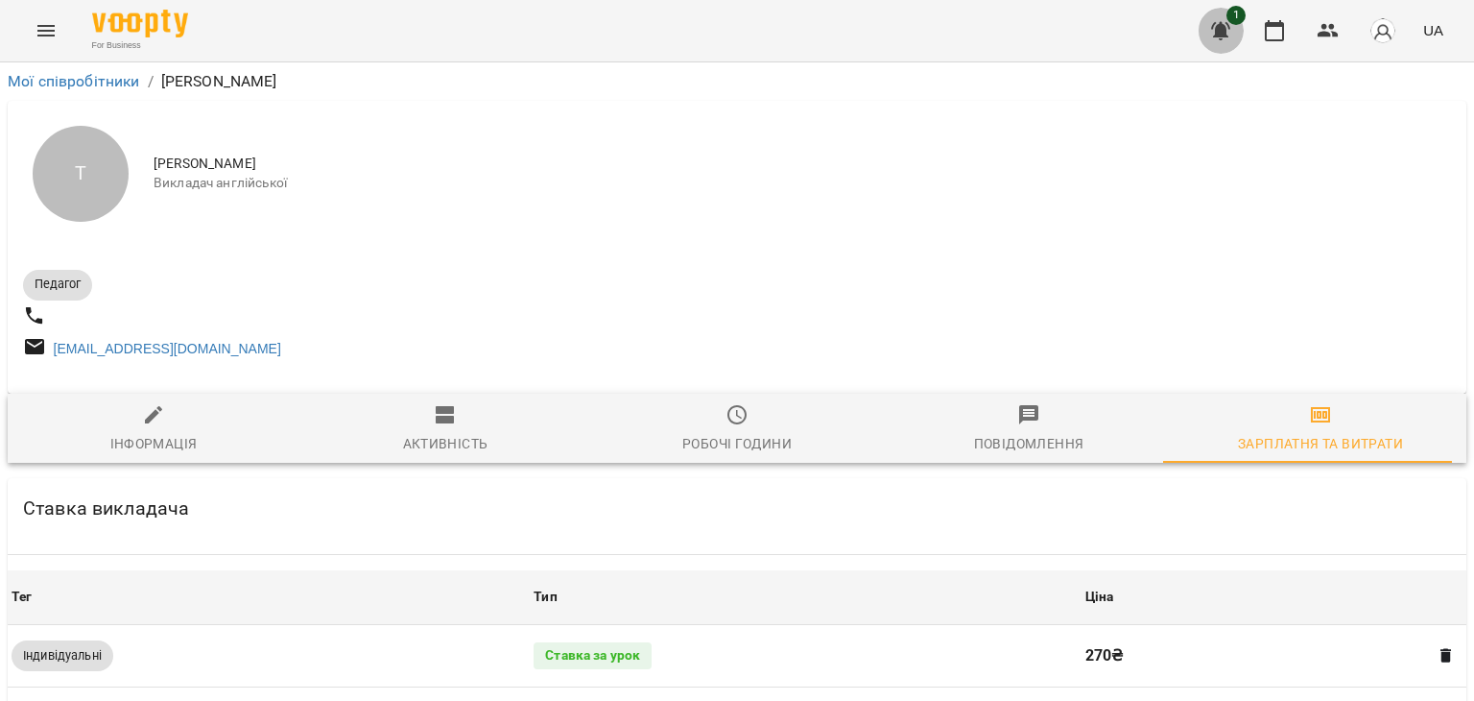
click at [1216, 32] on icon "button" at bounding box center [1220, 30] width 23 height 23
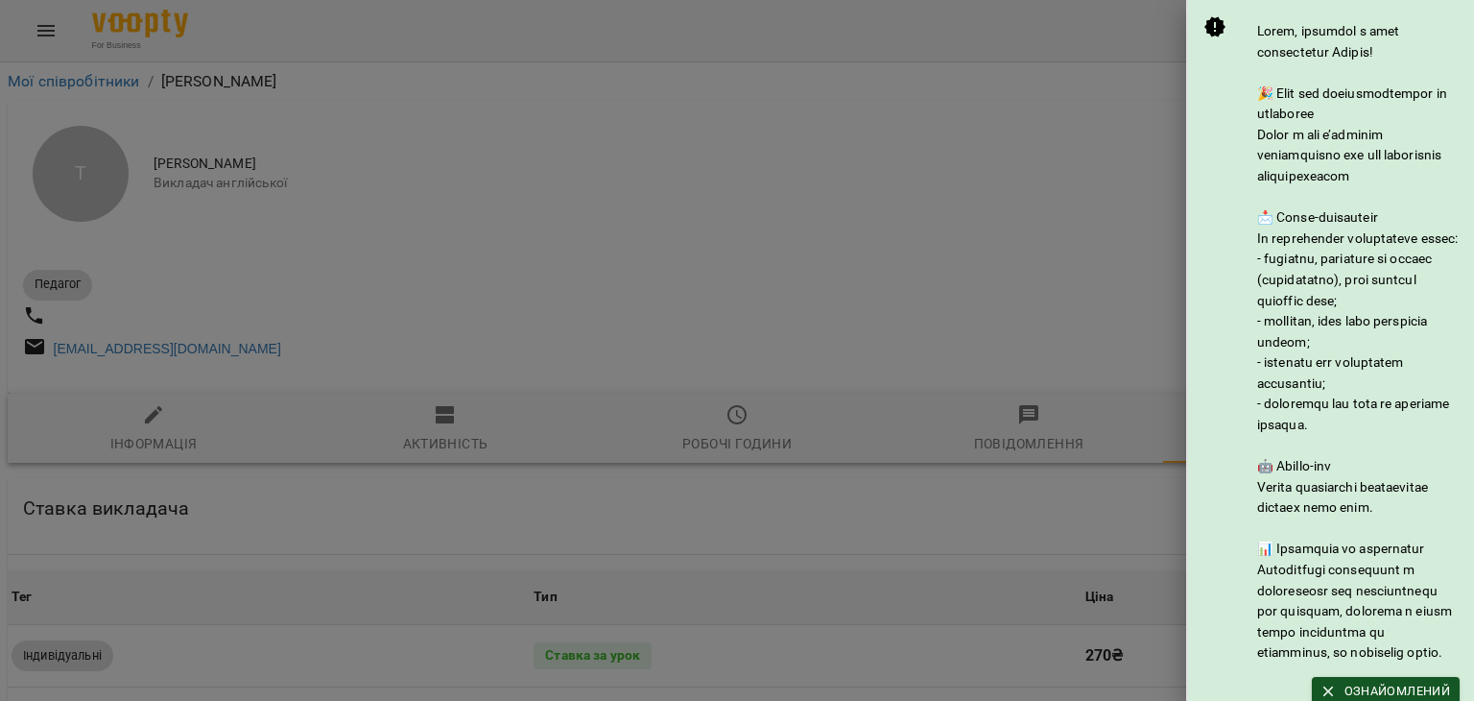
click at [625, 179] on div at bounding box center [737, 350] width 1474 height 701
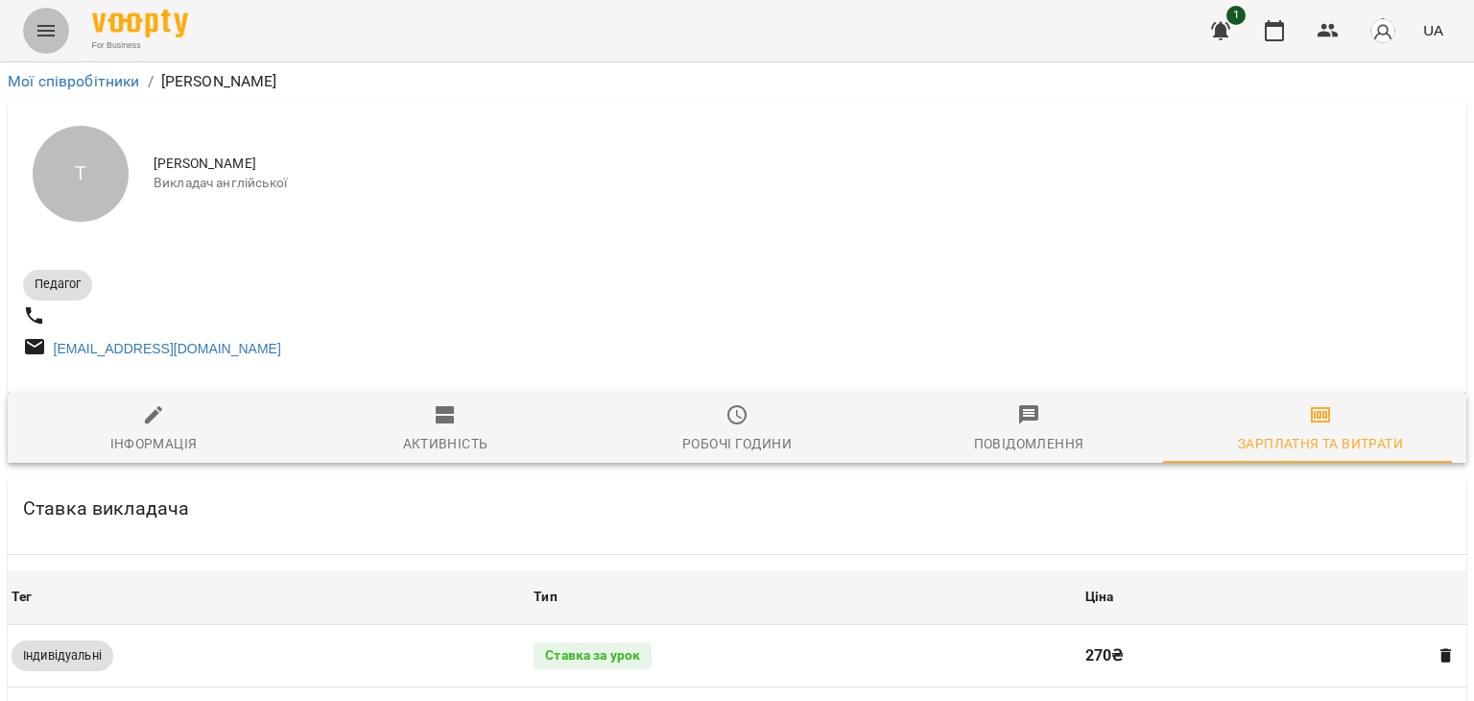
click at [31, 34] on button "Menu" at bounding box center [46, 31] width 46 height 46
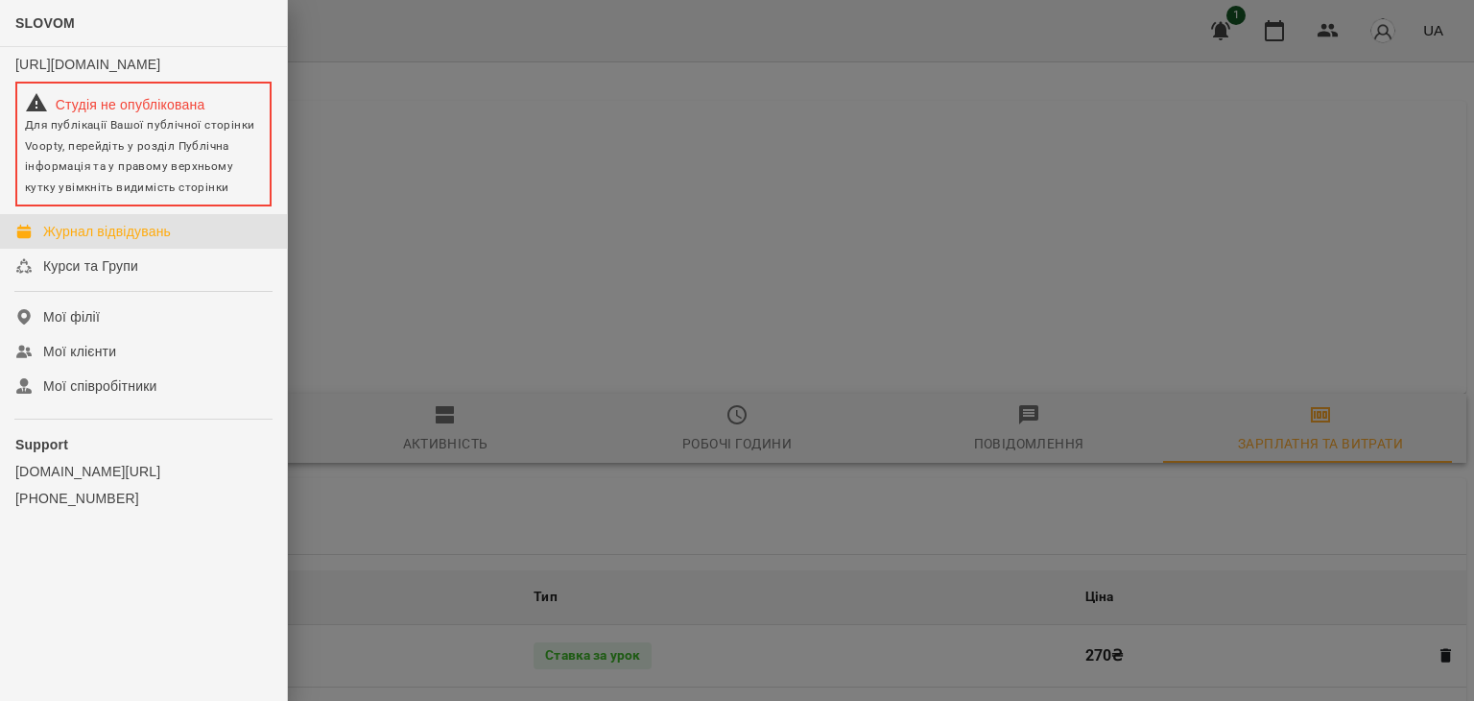
click at [128, 241] on div "Журнал відвідувань" at bounding box center [107, 231] width 128 height 19
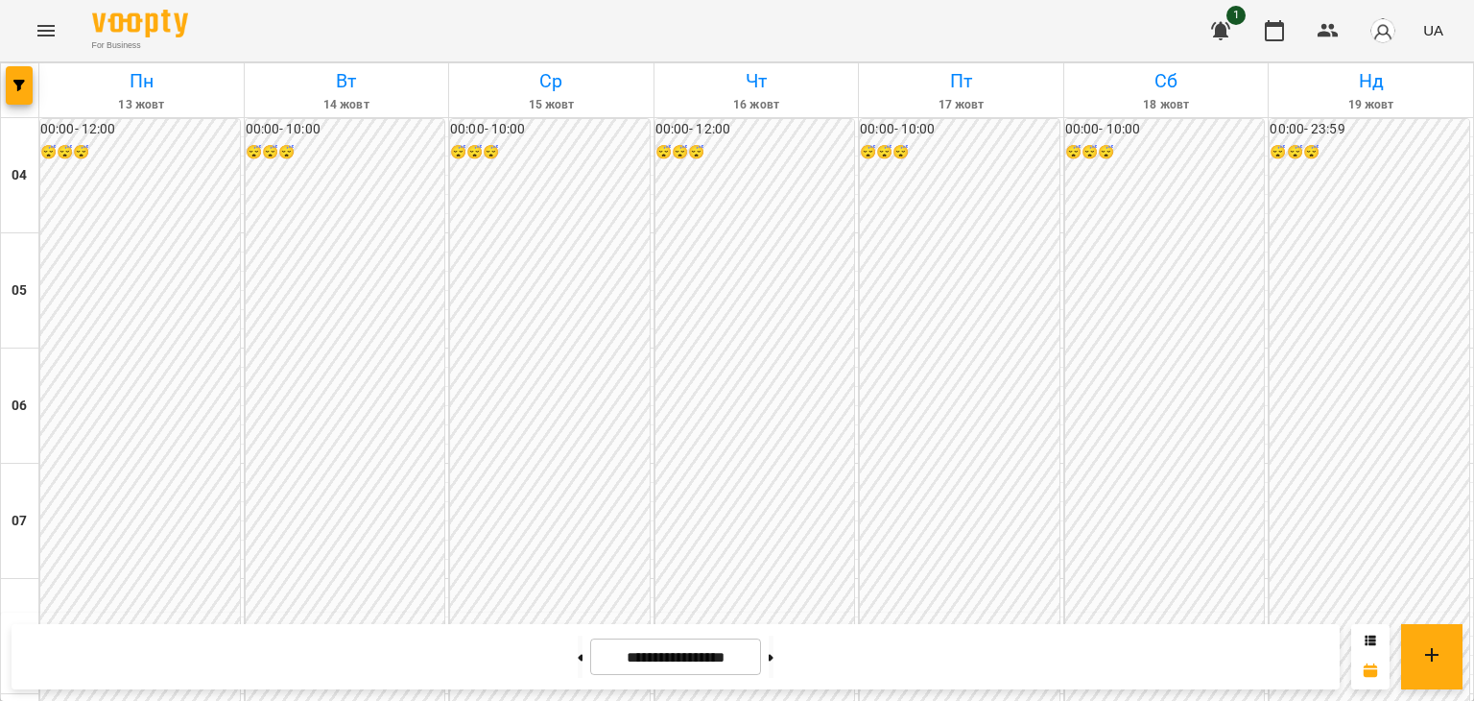
scroll to position [628, 0]
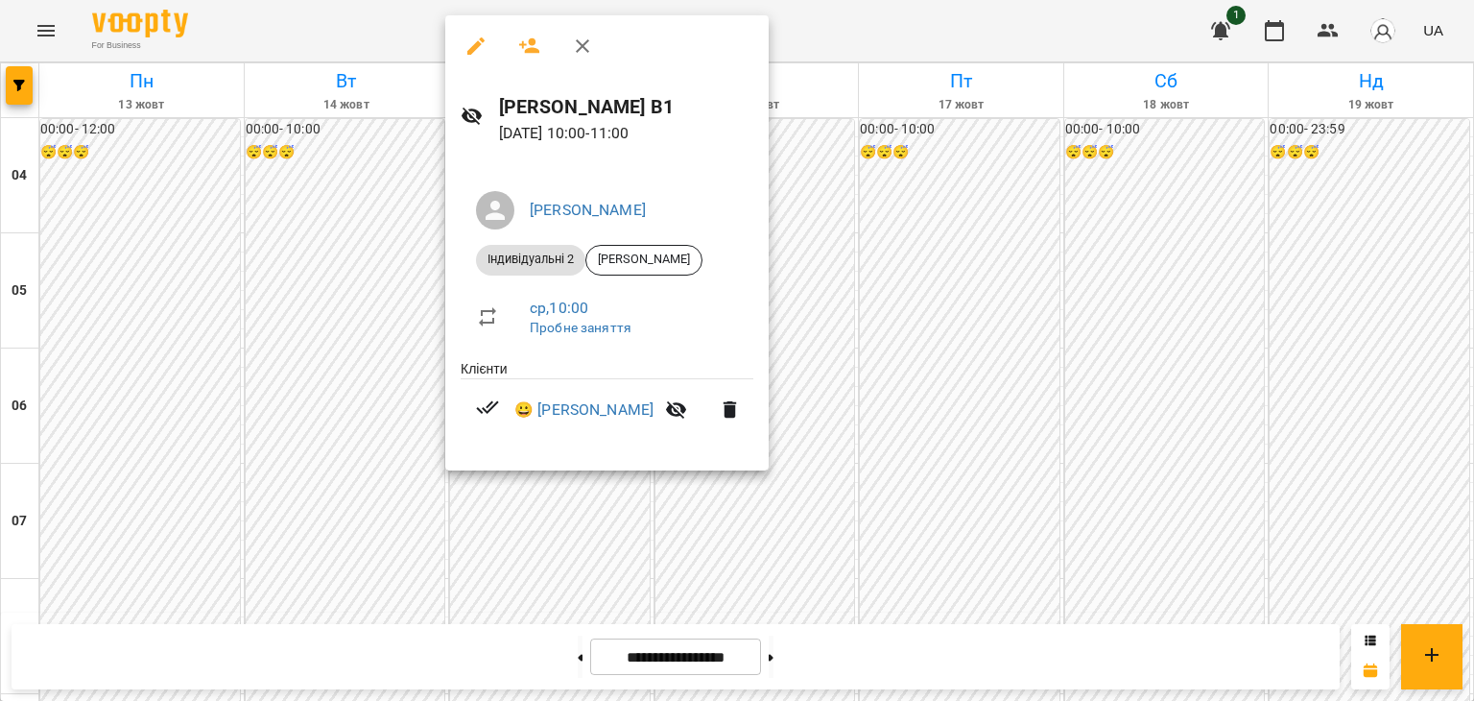
click at [362, 228] on div at bounding box center [737, 350] width 1474 height 701
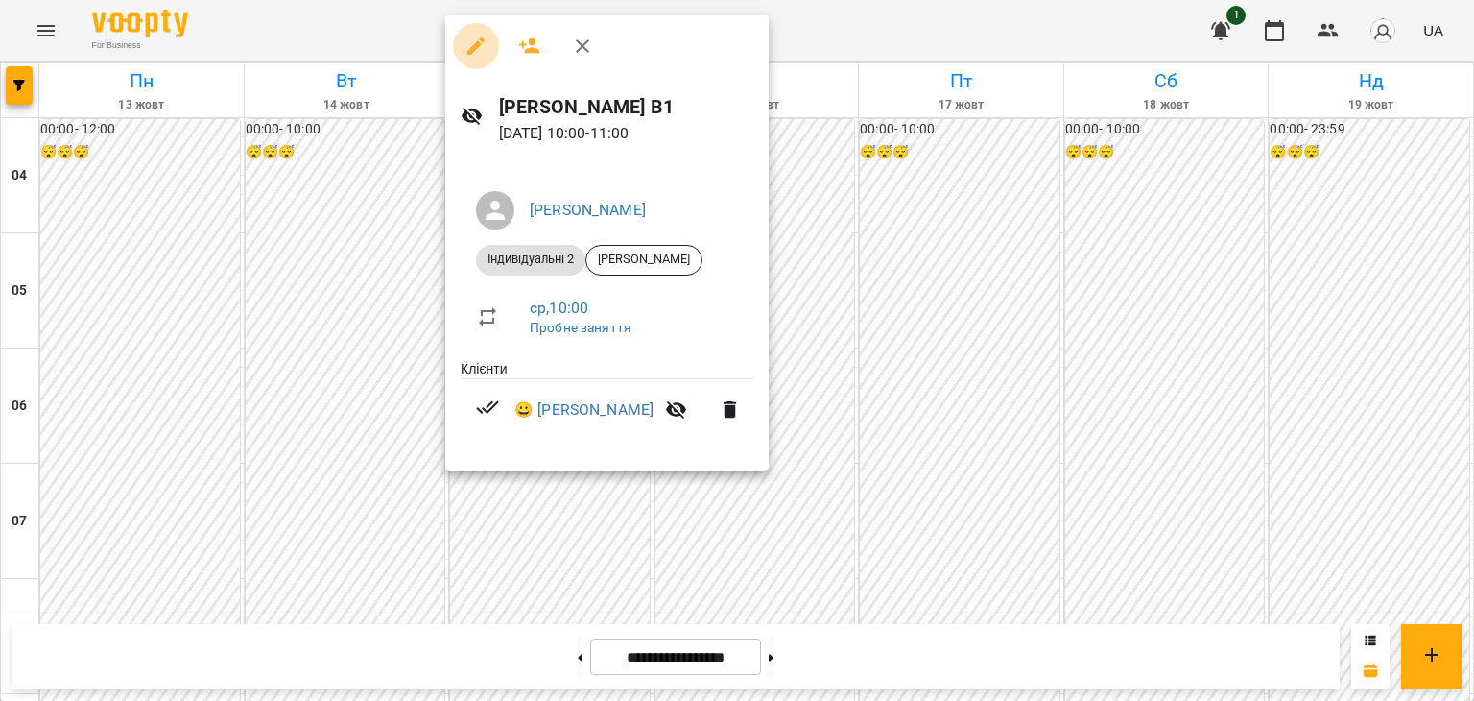
click at [476, 44] on icon "button" at bounding box center [475, 45] width 17 height 17
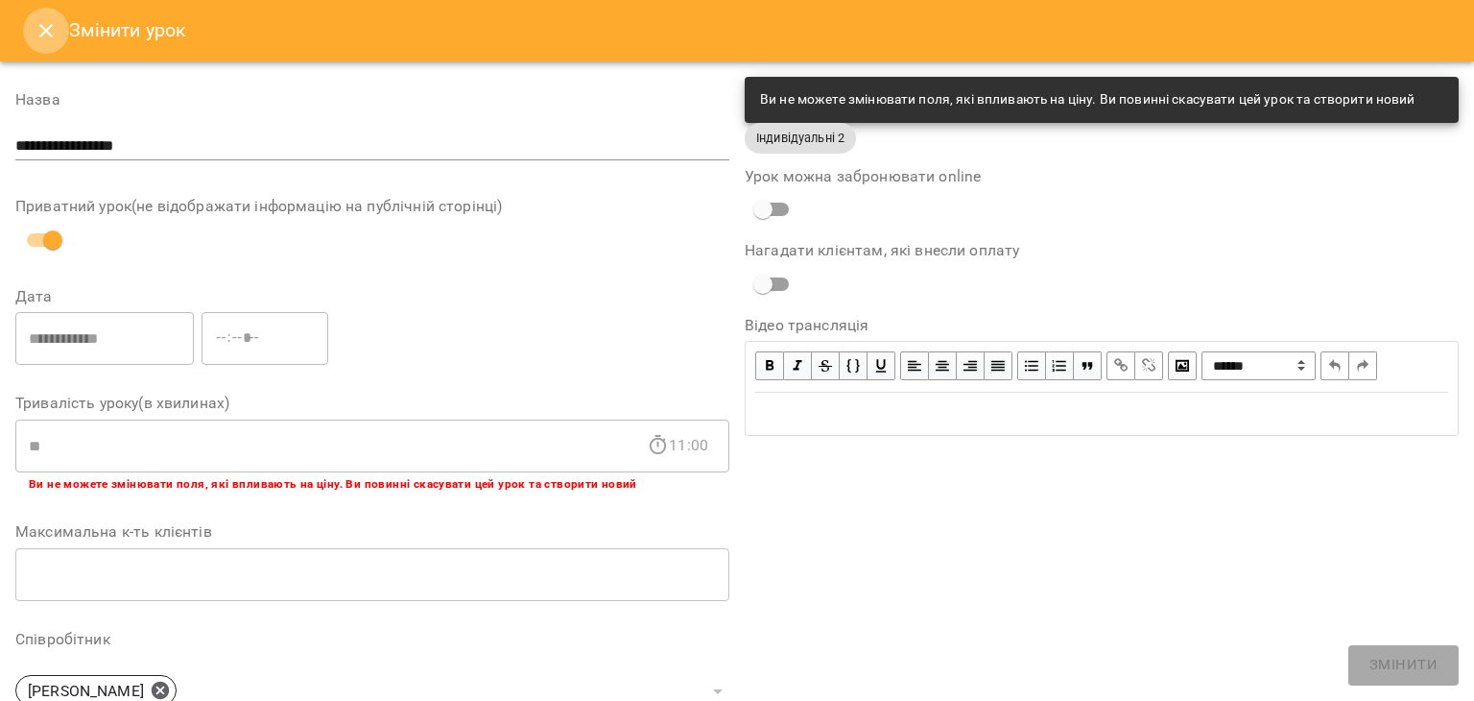
click at [42, 20] on icon "Close" at bounding box center [46, 30] width 23 height 23
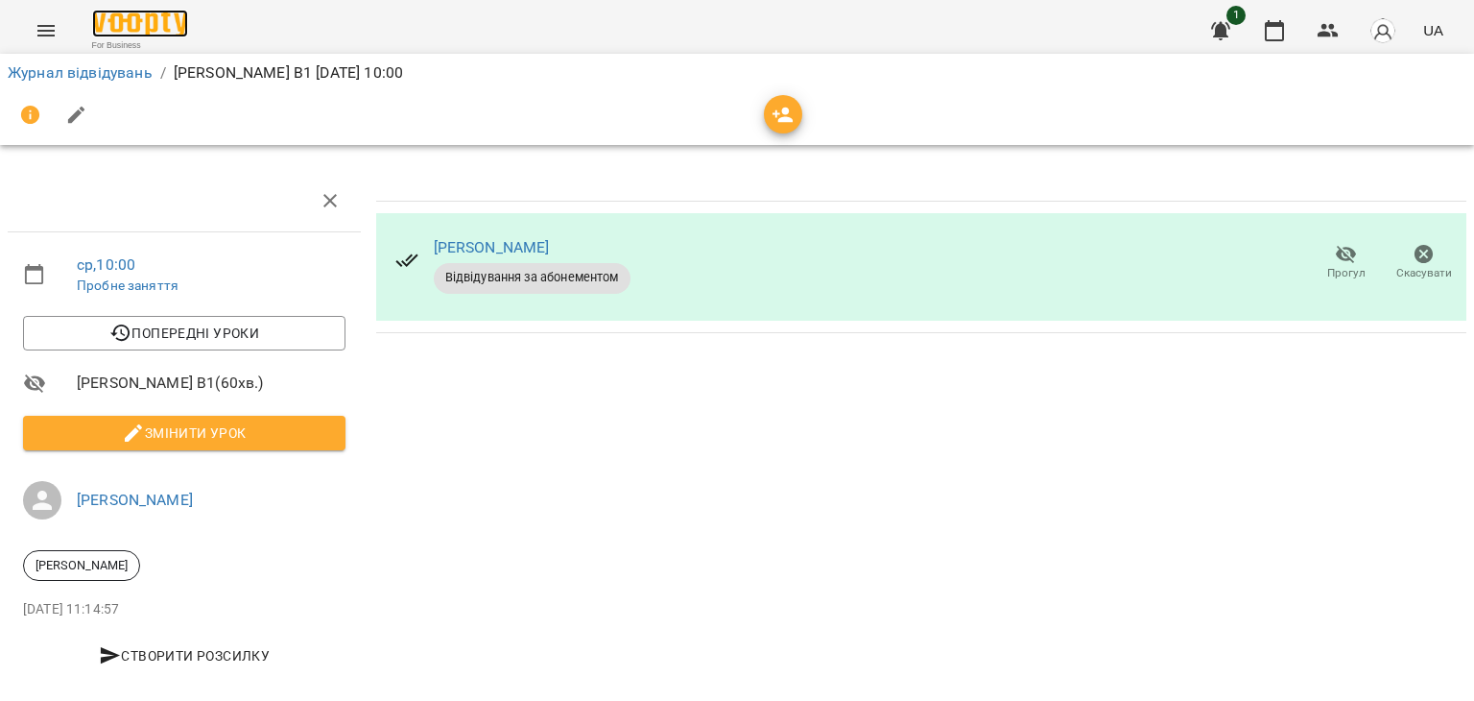
click at [124, 28] on img at bounding box center [140, 24] width 96 height 28
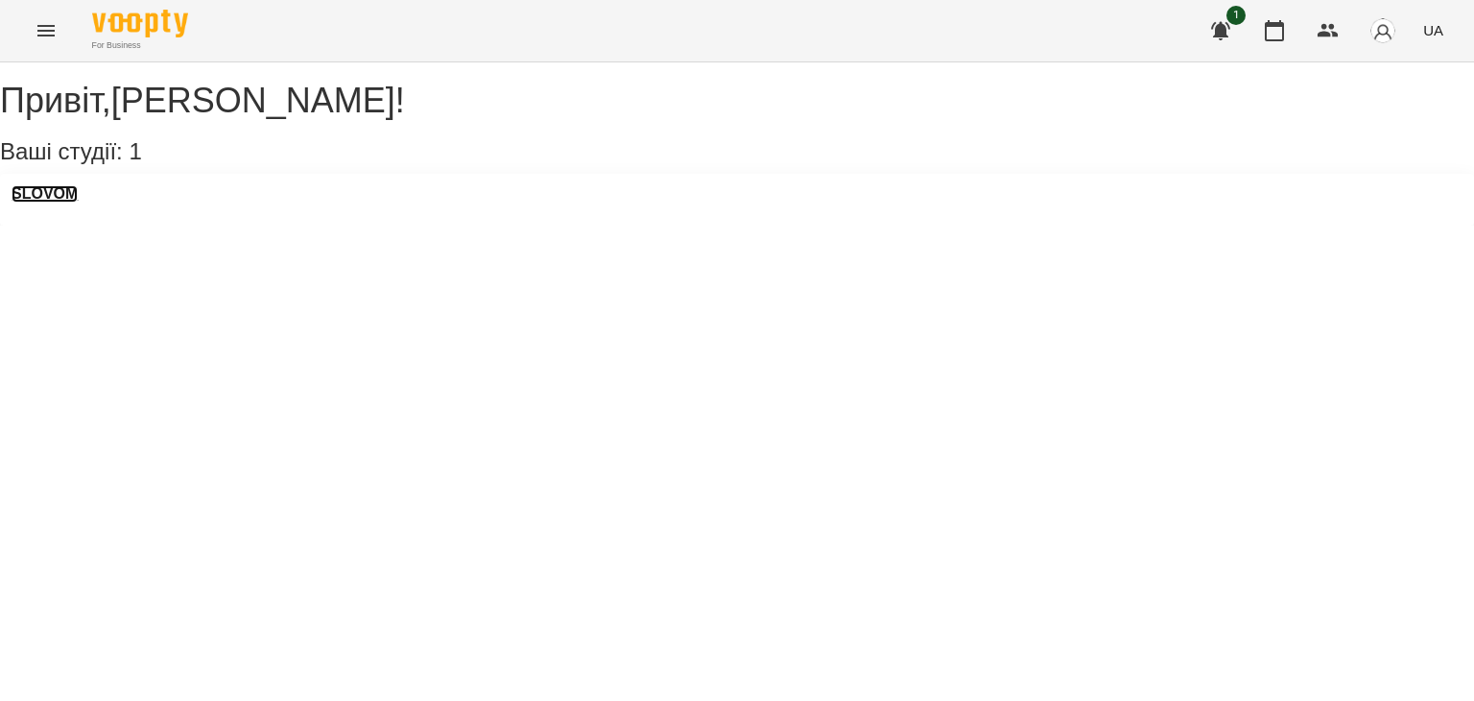
click at [59, 203] on h3 "SLOVOM" at bounding box center [45, 193] width 66 height 17
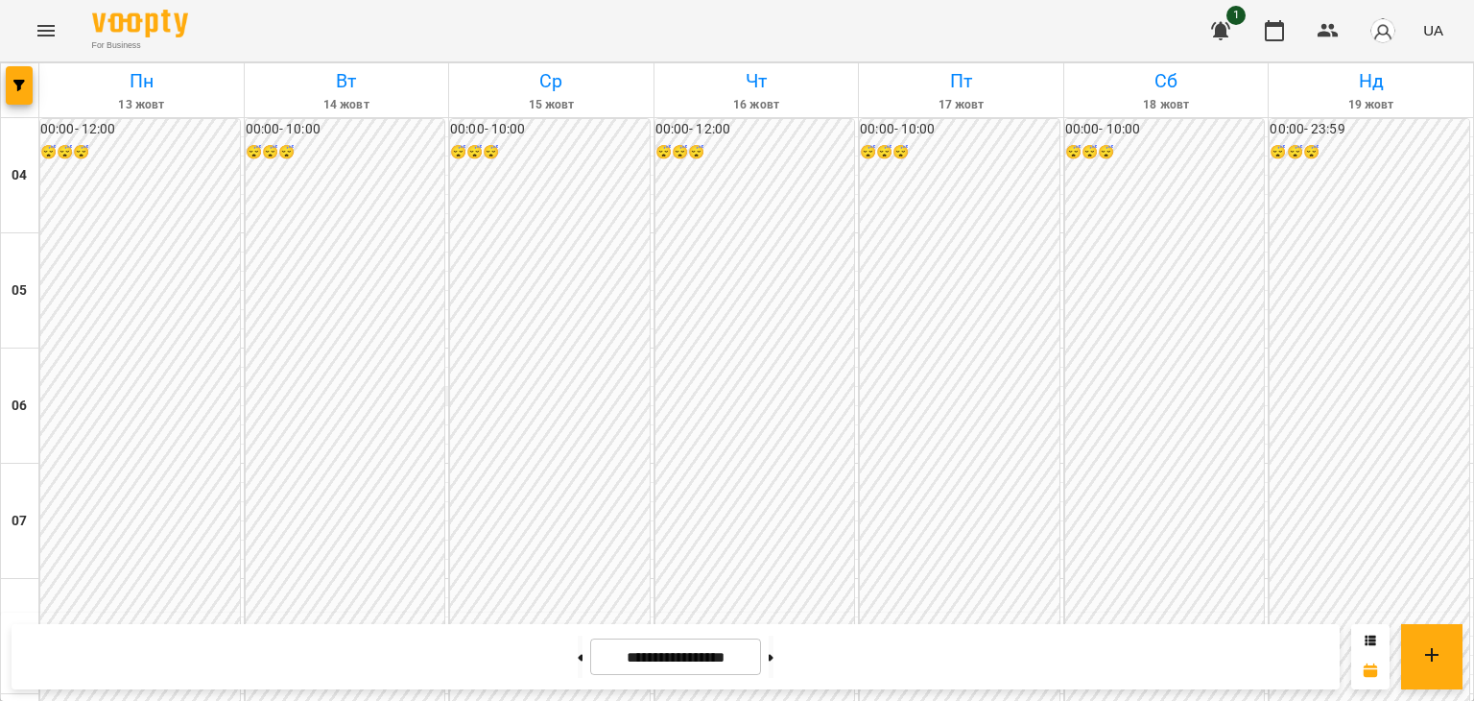
scroll to position [468, 0]
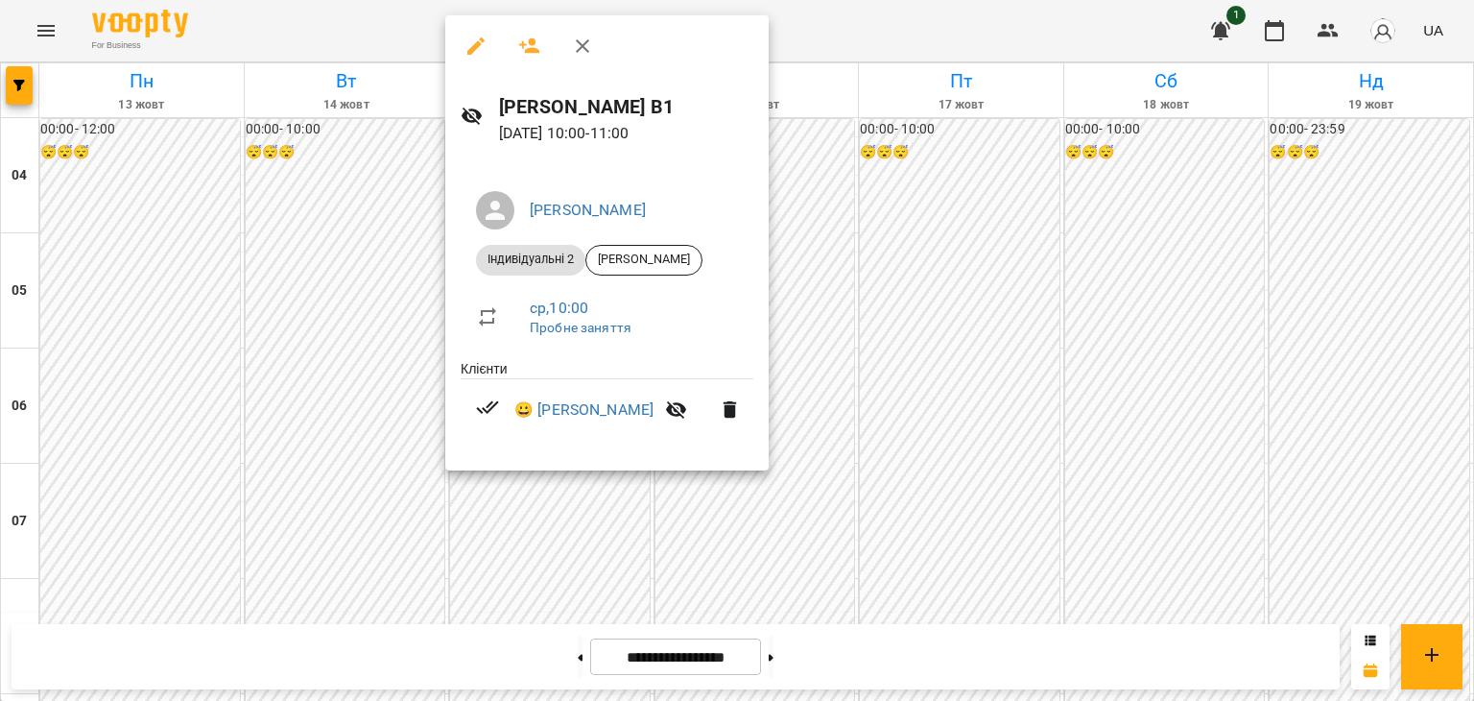
click at [470, 108] on icon at bounding box center [472, 116] width 23 height 23
click at [391, 321] on div at bounding box center [737, 350] width 1474 height 701
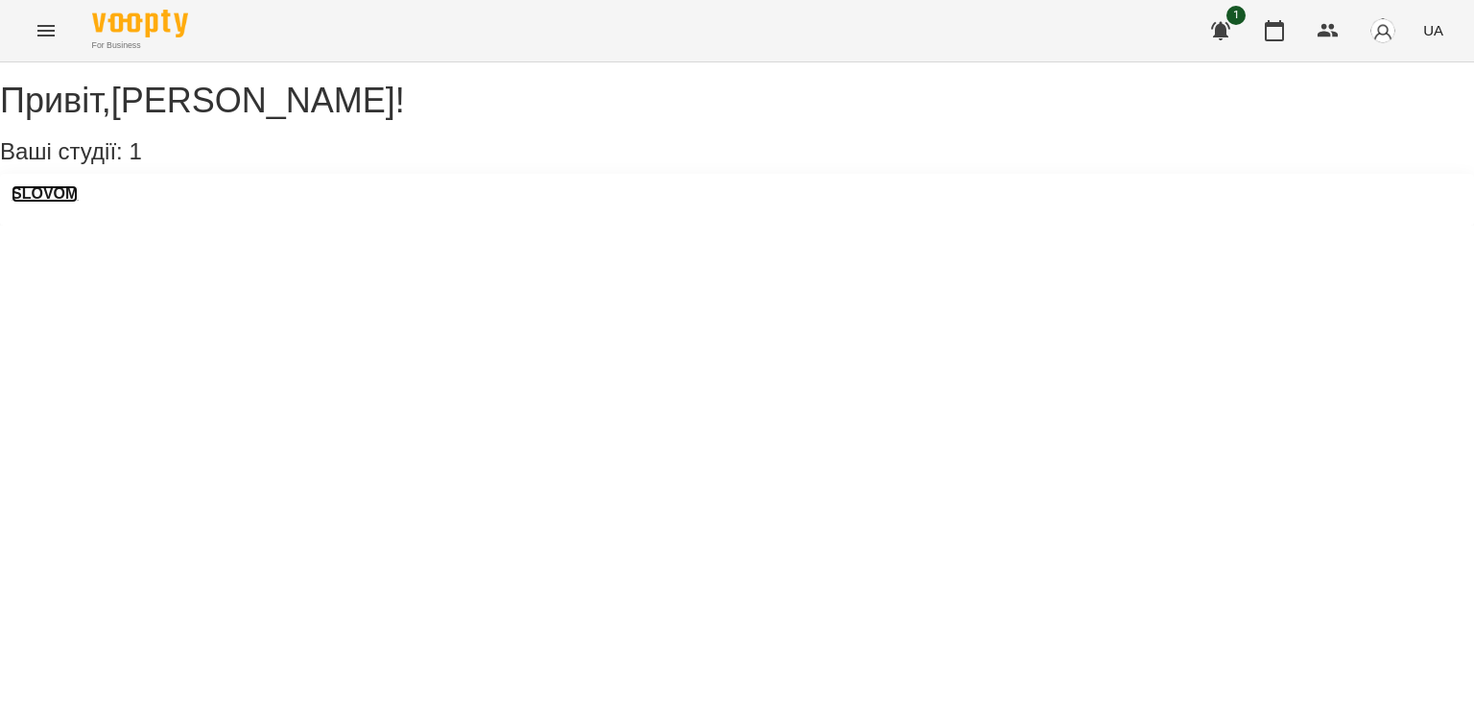
click at [78, 203] on h3 "SLOVOM" at bounding box center [45, 193] width 66 height 17
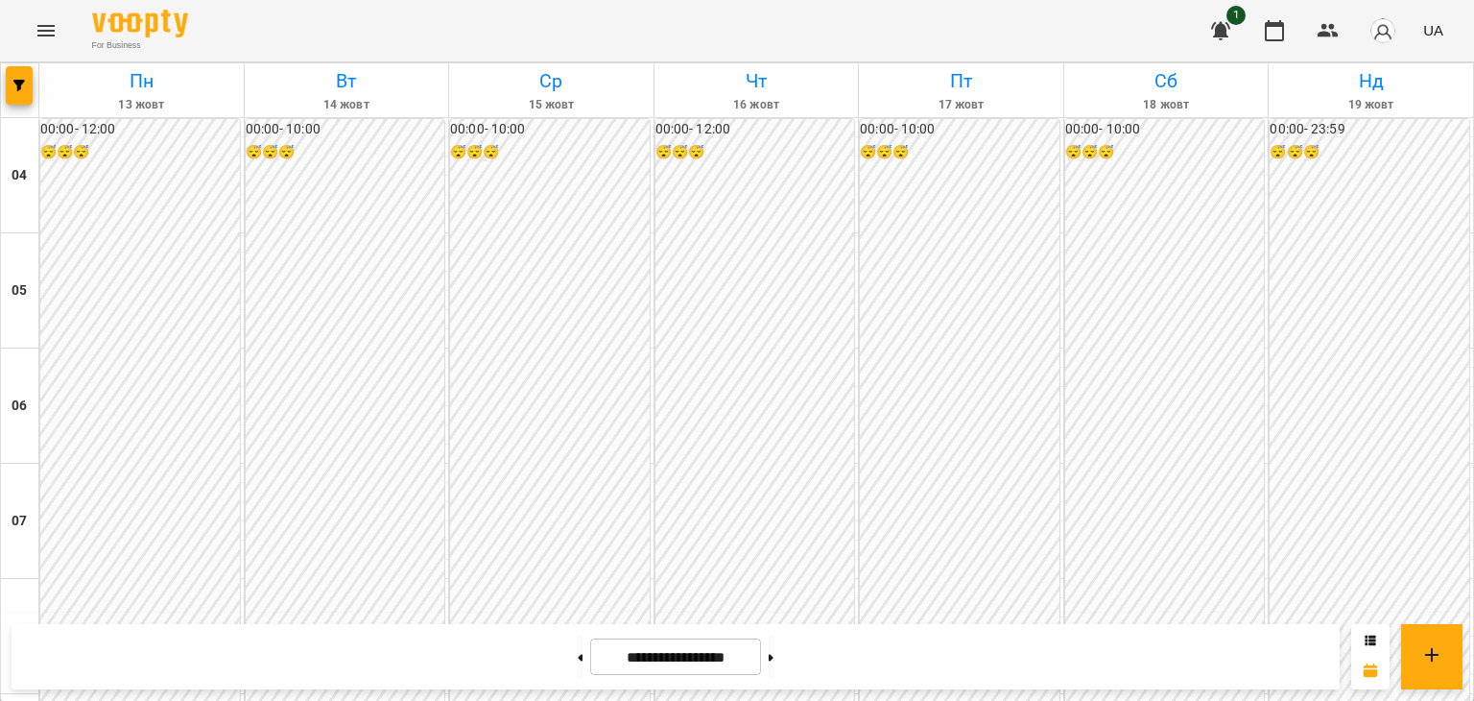
scroll to position [584, 0]
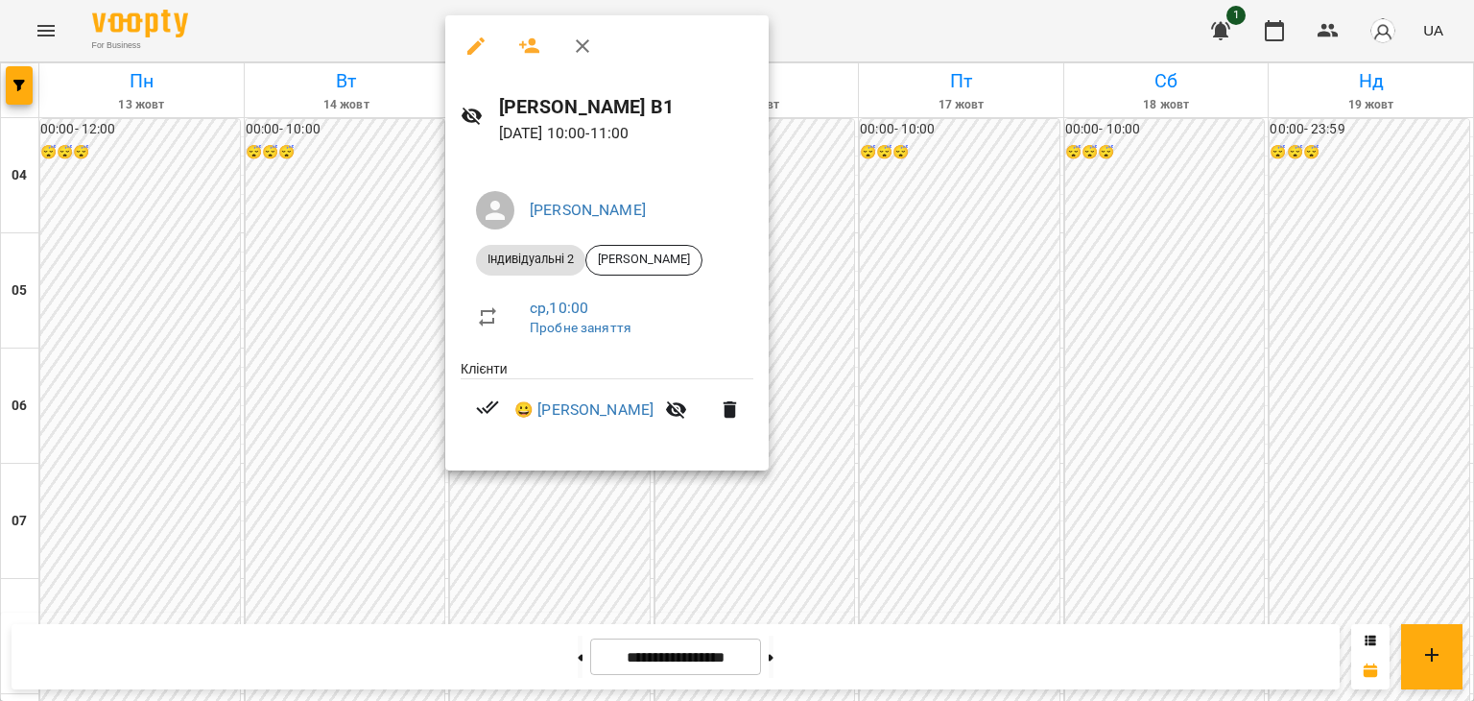
click at [399, 268] on div at bounding box center [737, 350] width 1474 height 701
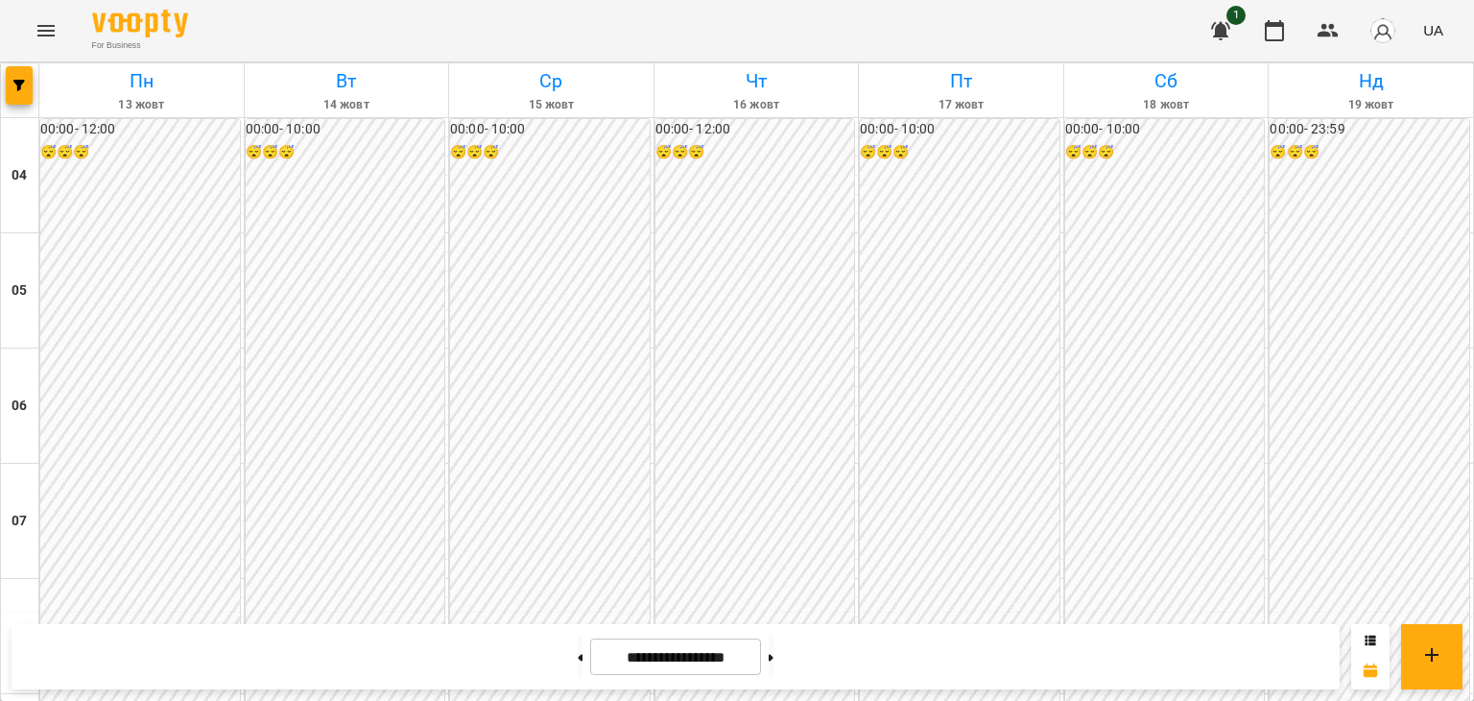
drag, startPoint x: 467, startPoint y: 249, endPoint x: 473, endPoint y: 257, distance: 10.9
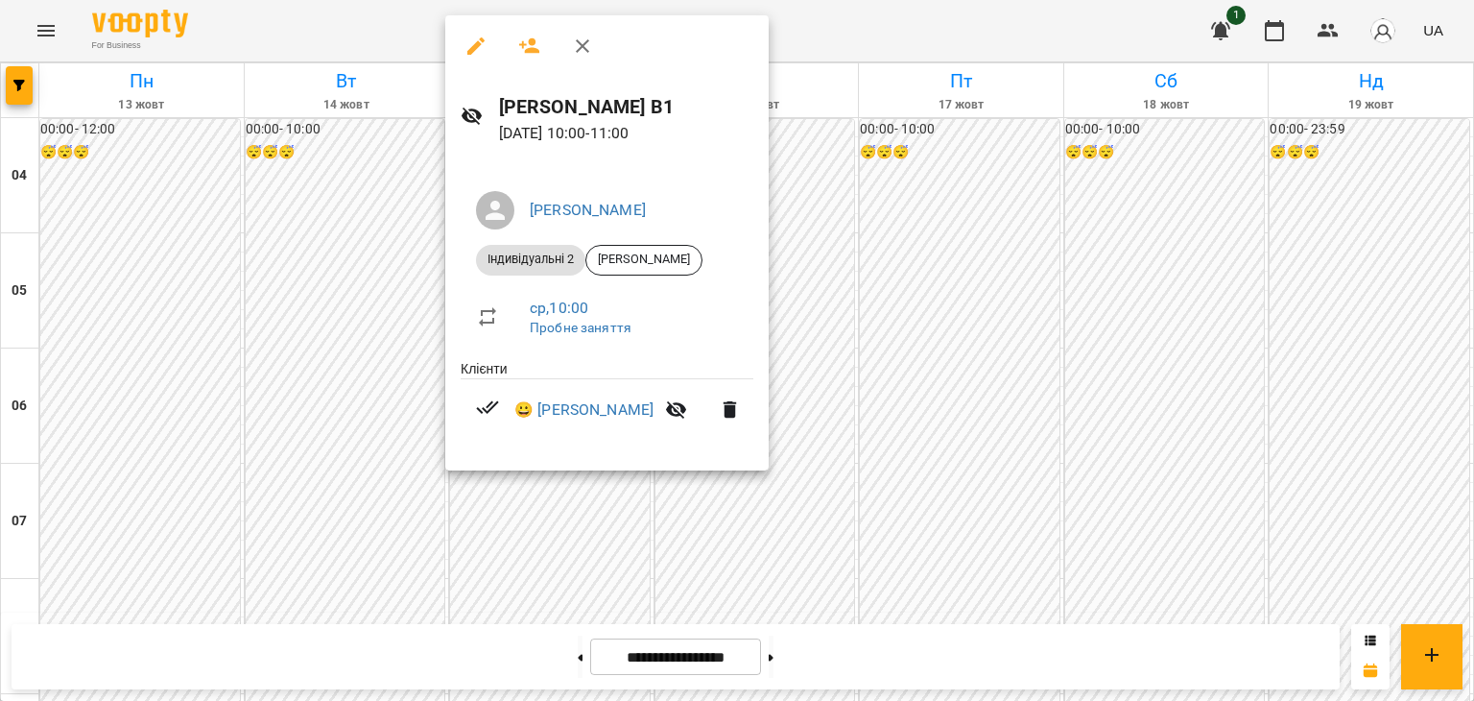
click at [352, 281] on div at bounding box center [737, 350] width 1474 height 701
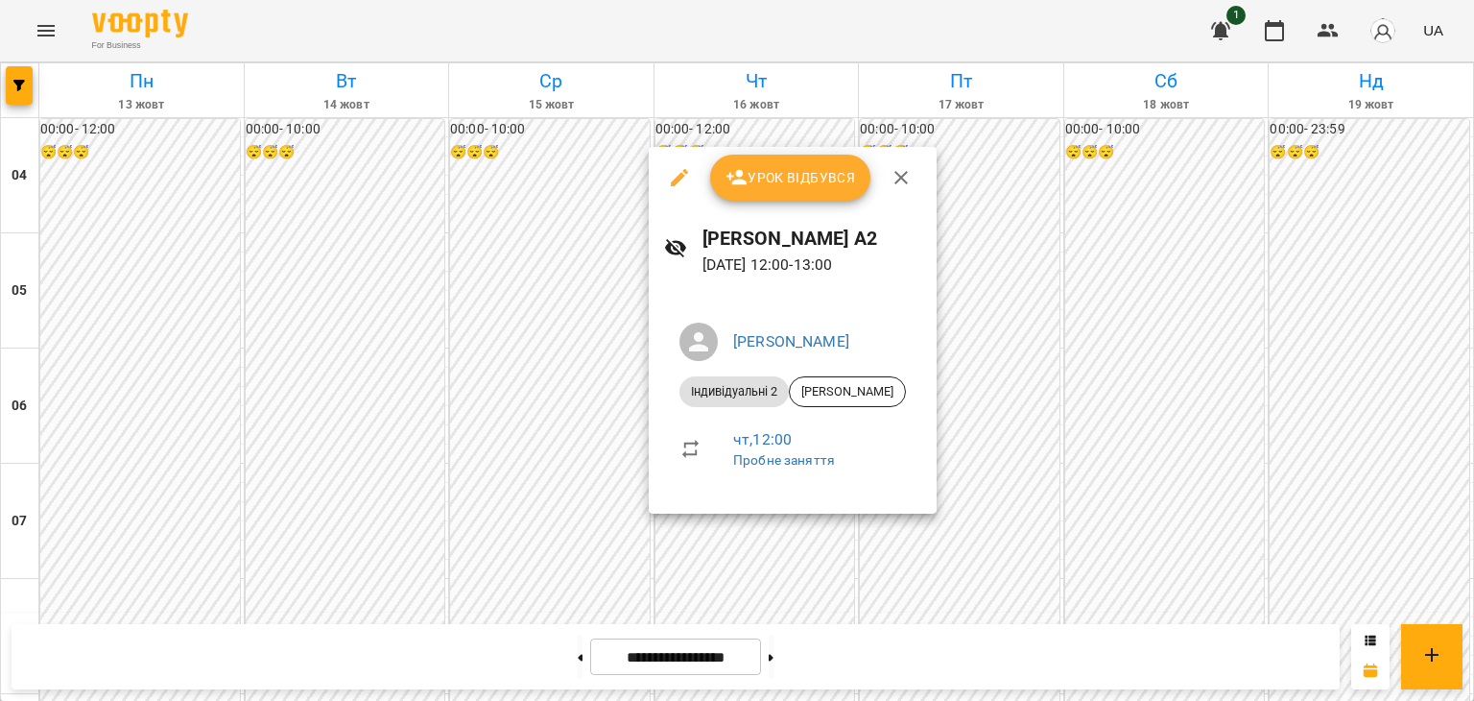
click at [491, 285] on div at bounding box center [737, 350] width 1474 height 701
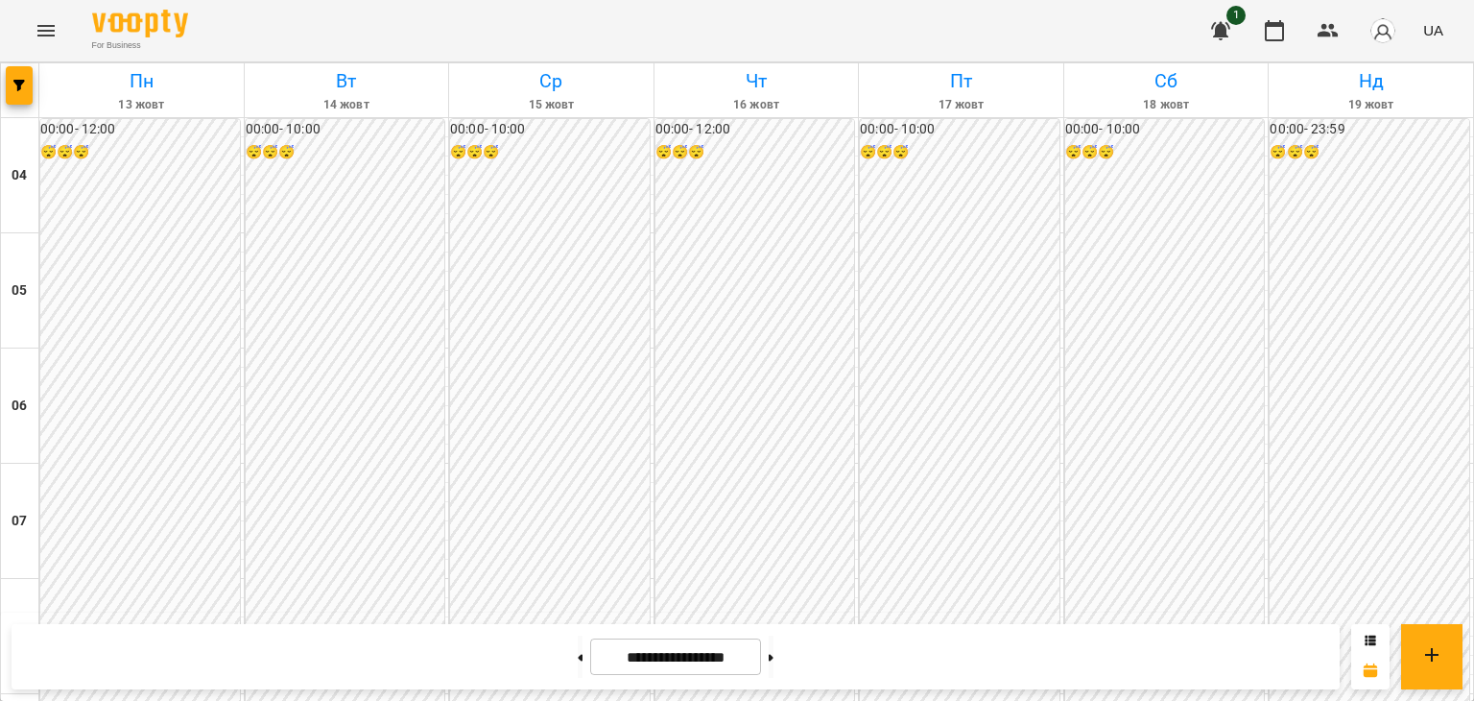
scroll to position [1615, 0]
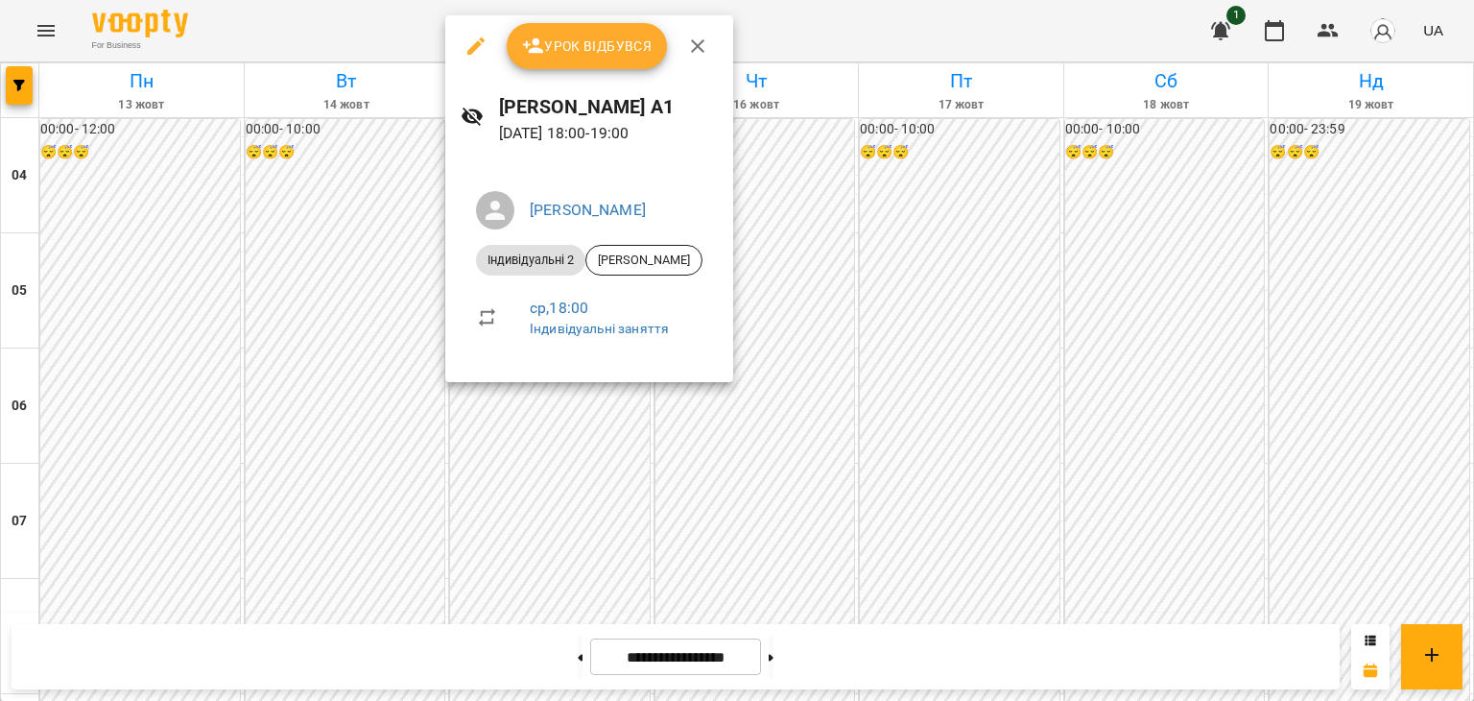
click at [331, 274] on div at bounding box center [737, 350] width 1474 height 701
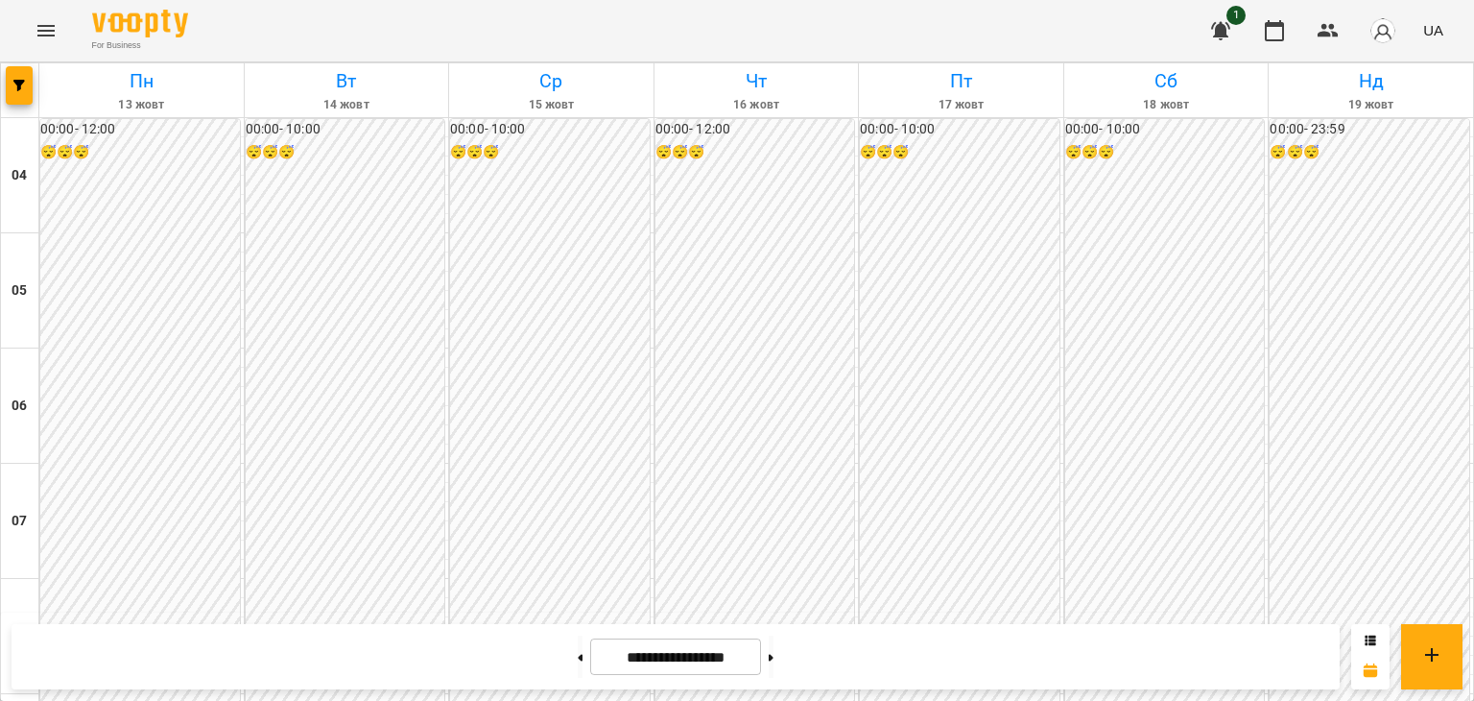
scroll to position [476, 0]
click at [1394, 33] on img "button" at bounding box center [1383, 30] width 27 height 27
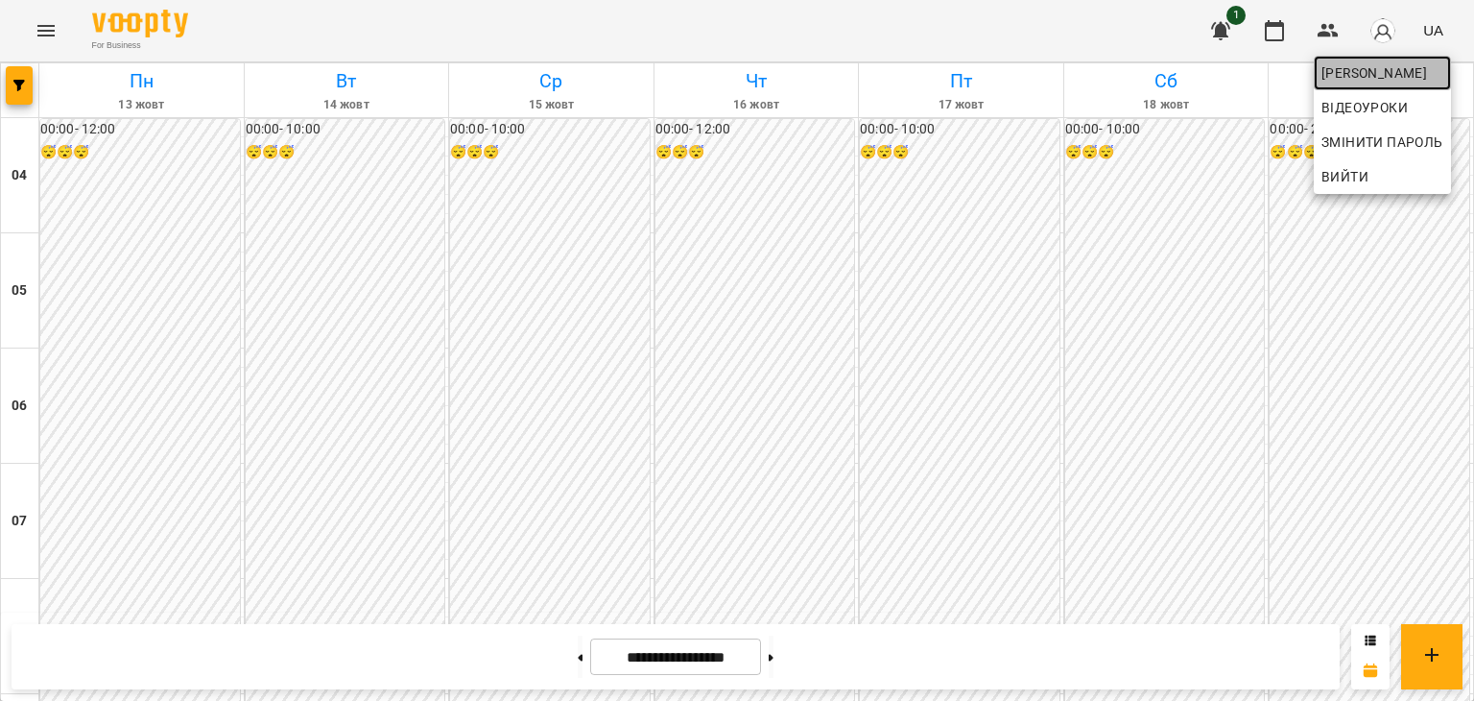
click at [1366, 78] on span "[PERSON_NAME]" at bounding box center [1383, 72] width 122 height 23
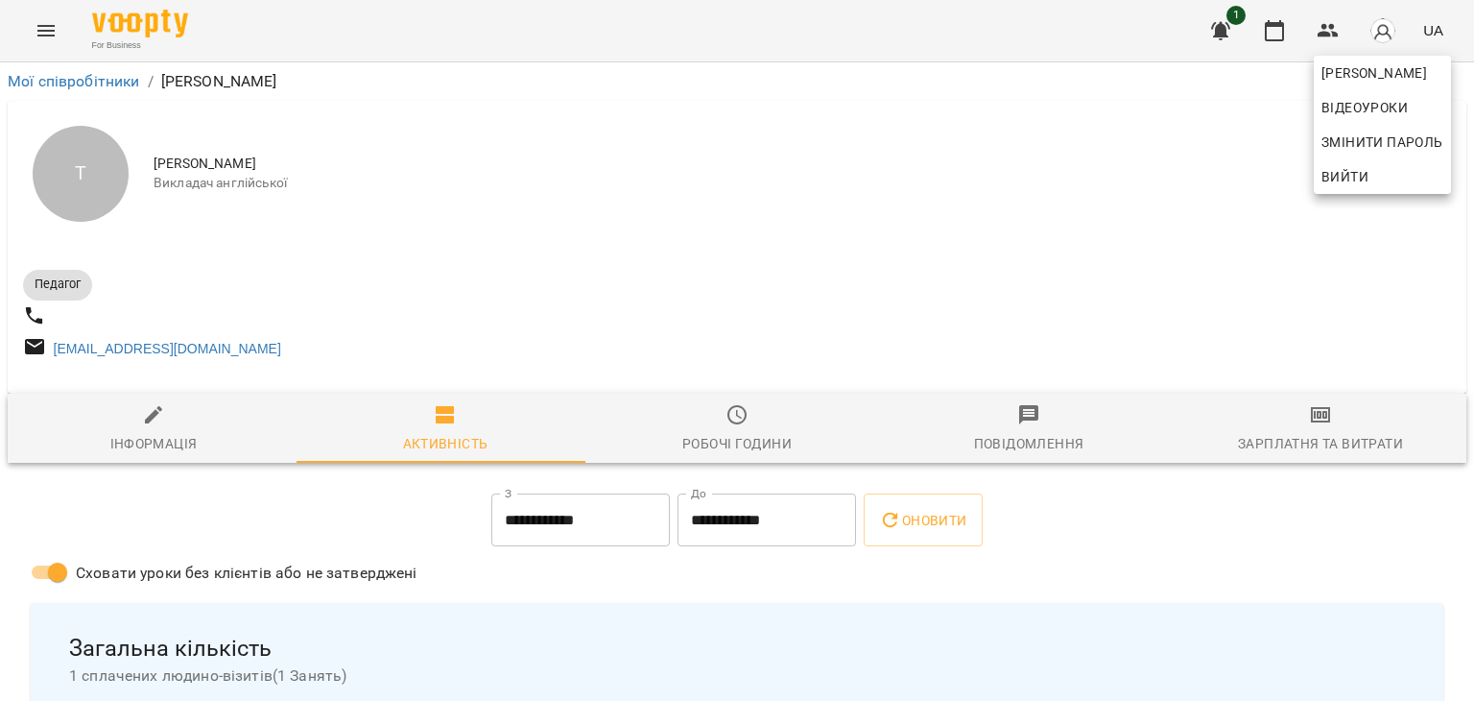
click at [1276, 420] on div at bounding box center [737, 350] width 1474 height 701
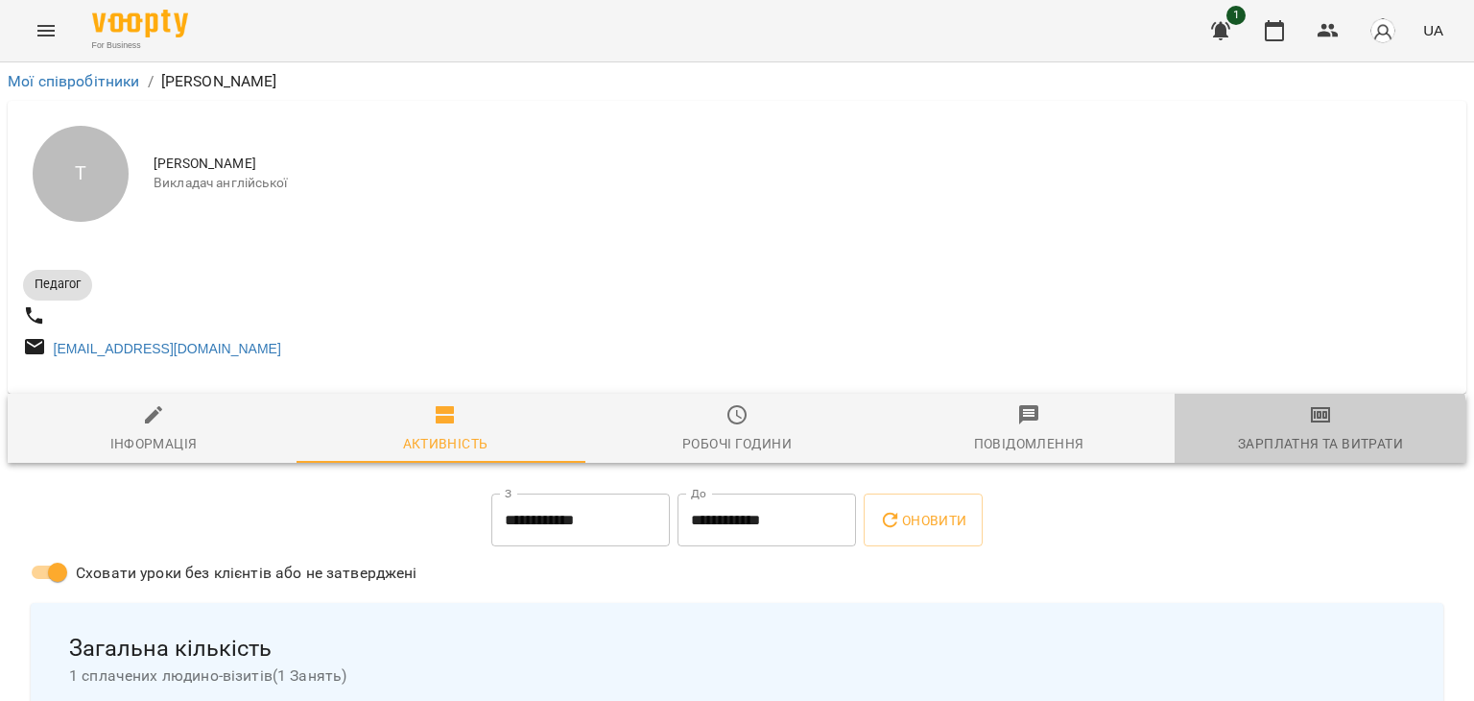
click at [1299, 444] on div "Зарплатня та Витрати" at bounding box center [1320, 443] width 165 height 23
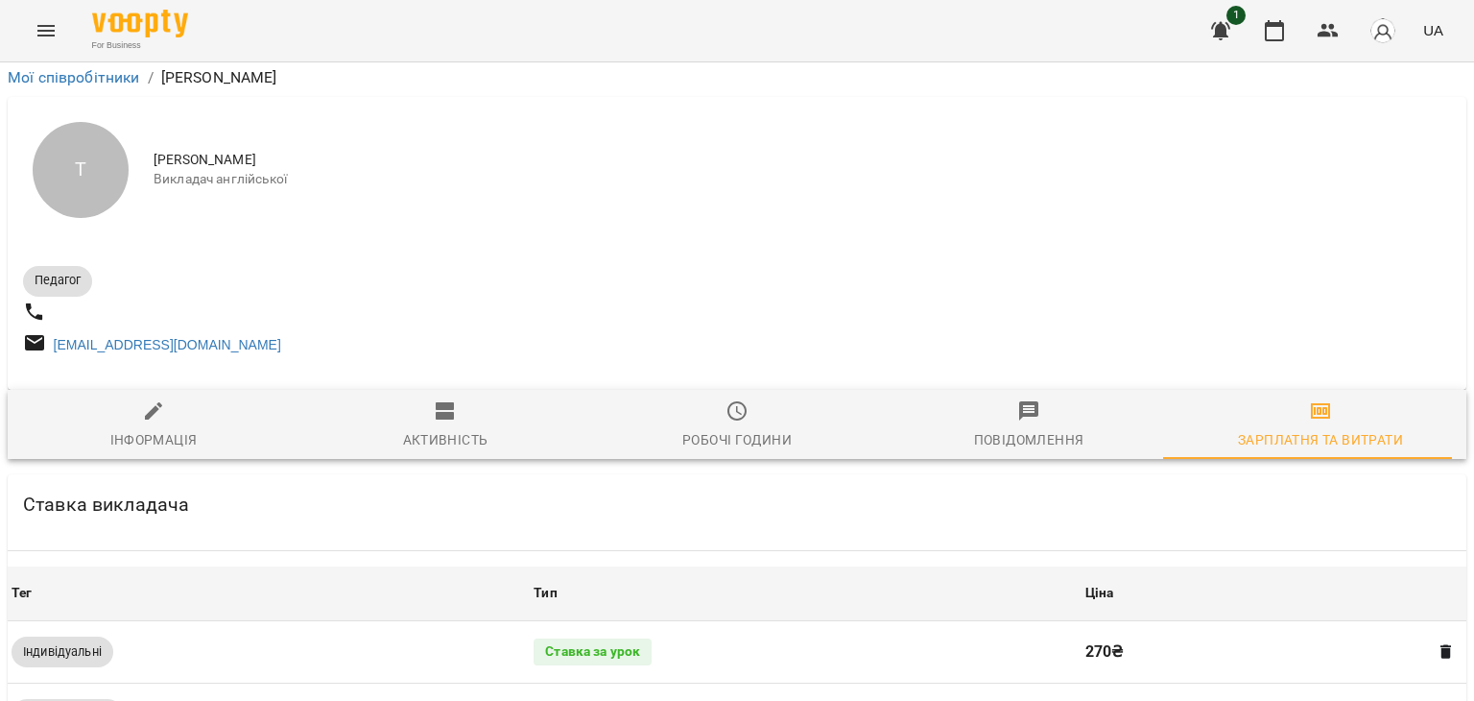
scroll to position [586, 0]
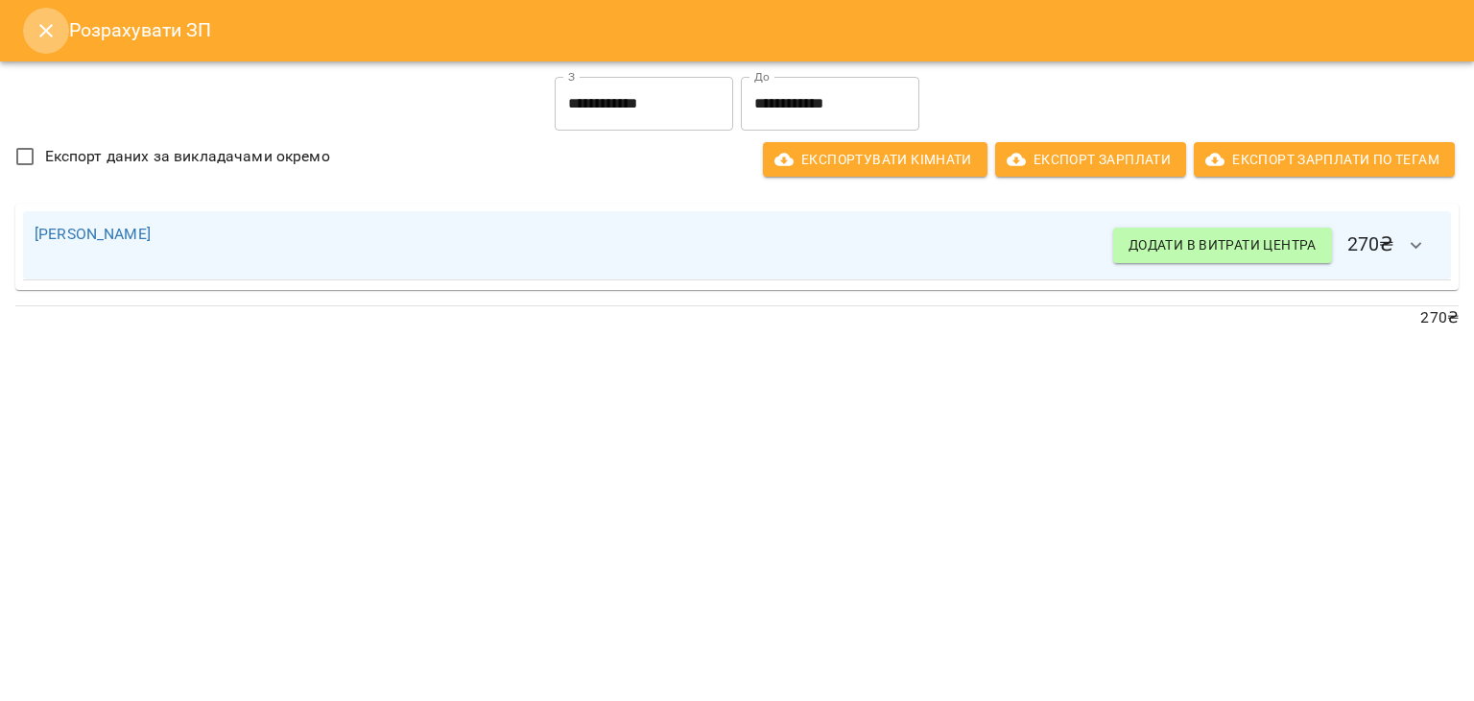
click at [36, 38] on icon "Close" at bounding box center [46, 30] width 23 height 23
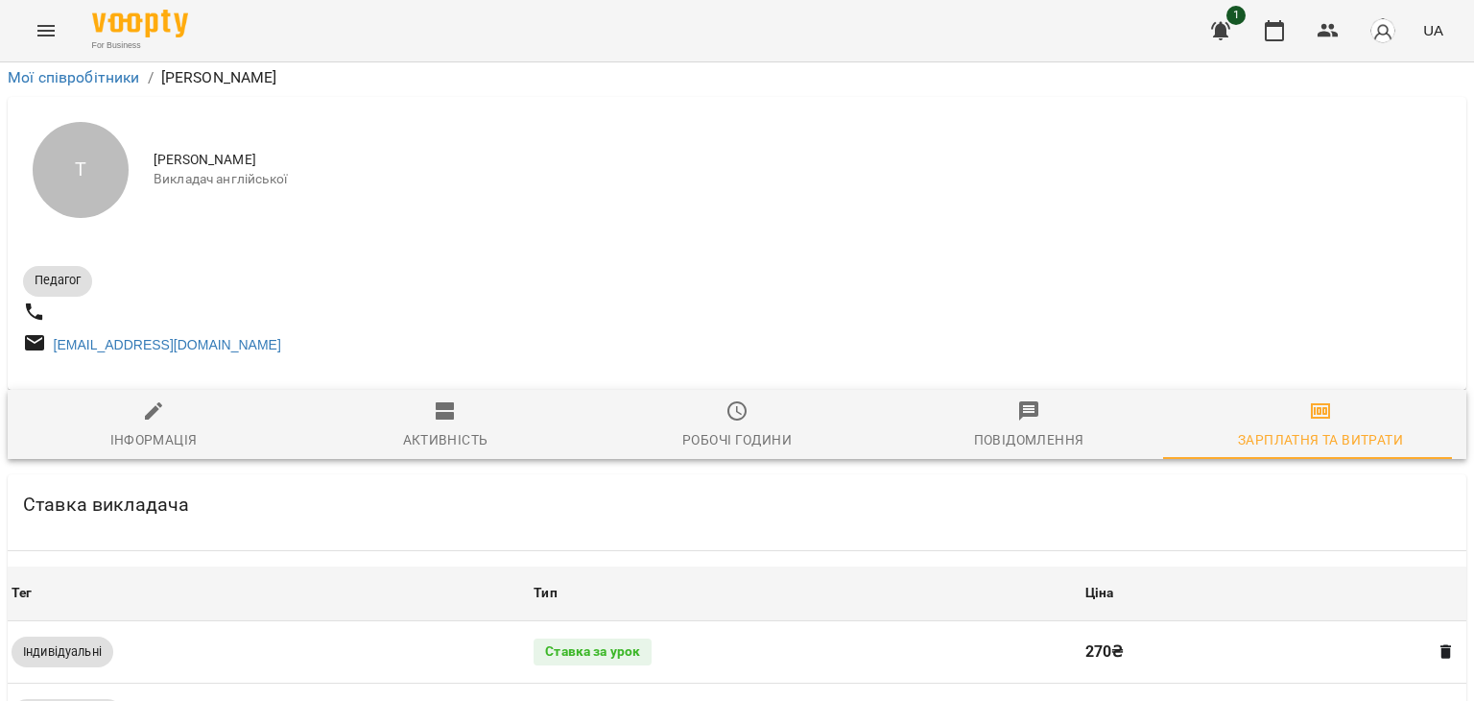
scroll to position [382, 0]
